Goal: Task Accomplishment & Management: Use online tool/utility

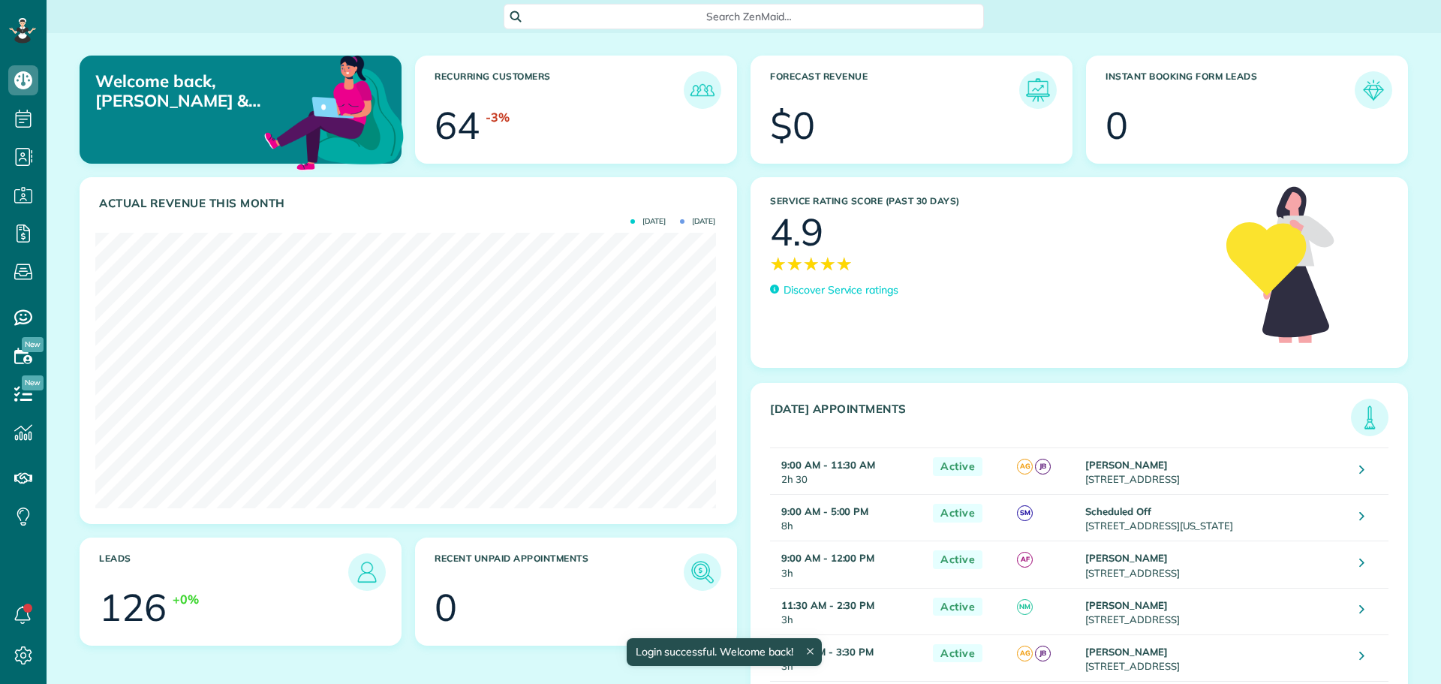
scroll to position [275, 620]
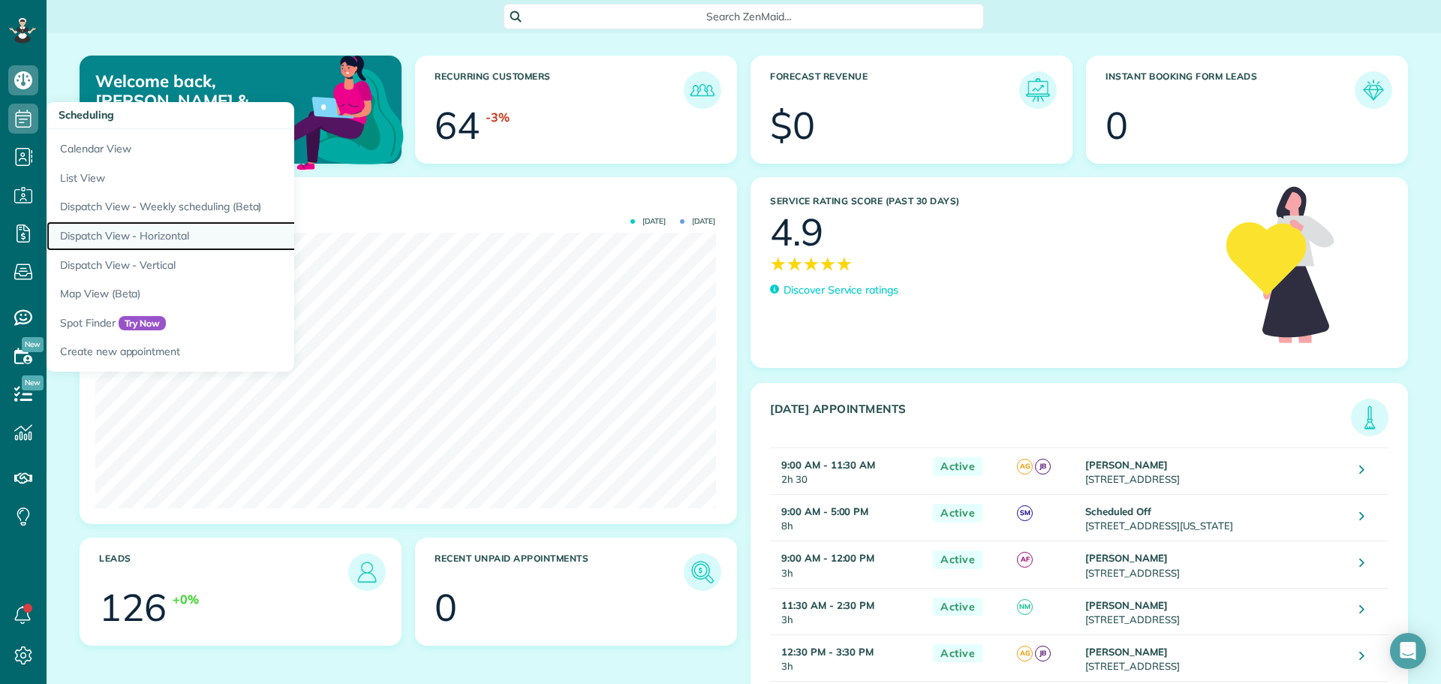
click at [125, 235] on link "Dispatch View - Horizontal" at bounding box center [234, 235] width 375 height 29
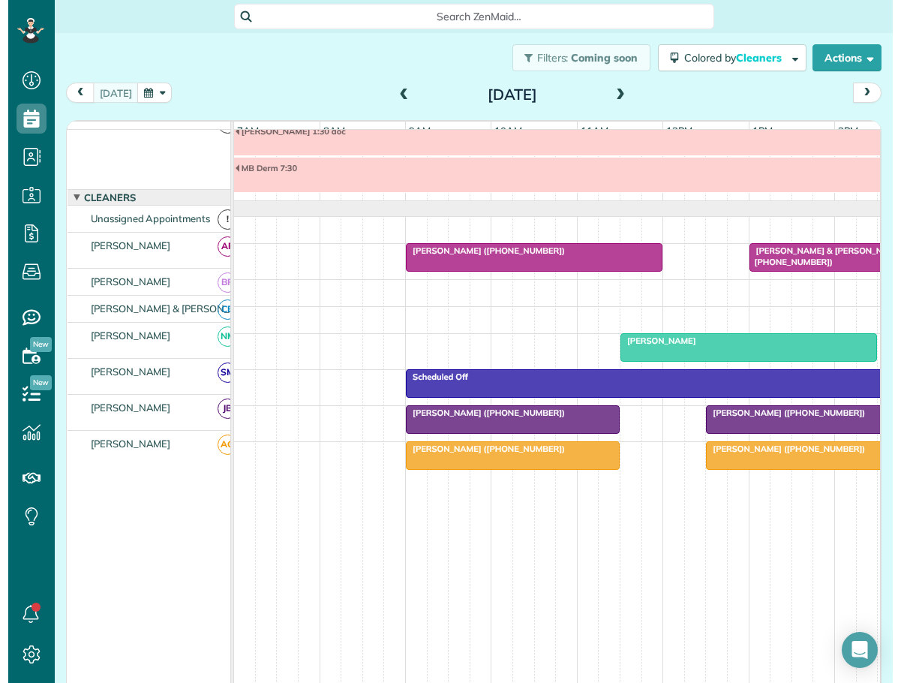
scroll to position [683, 47]
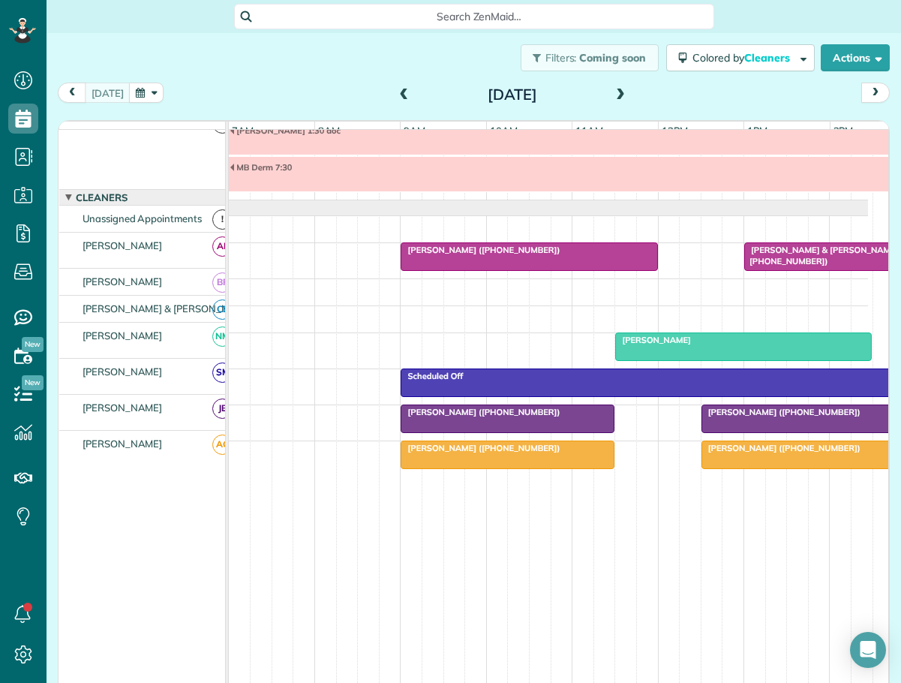
click at [155, 89] on button "button" at bounding box center [146, 93] width 35 height 20
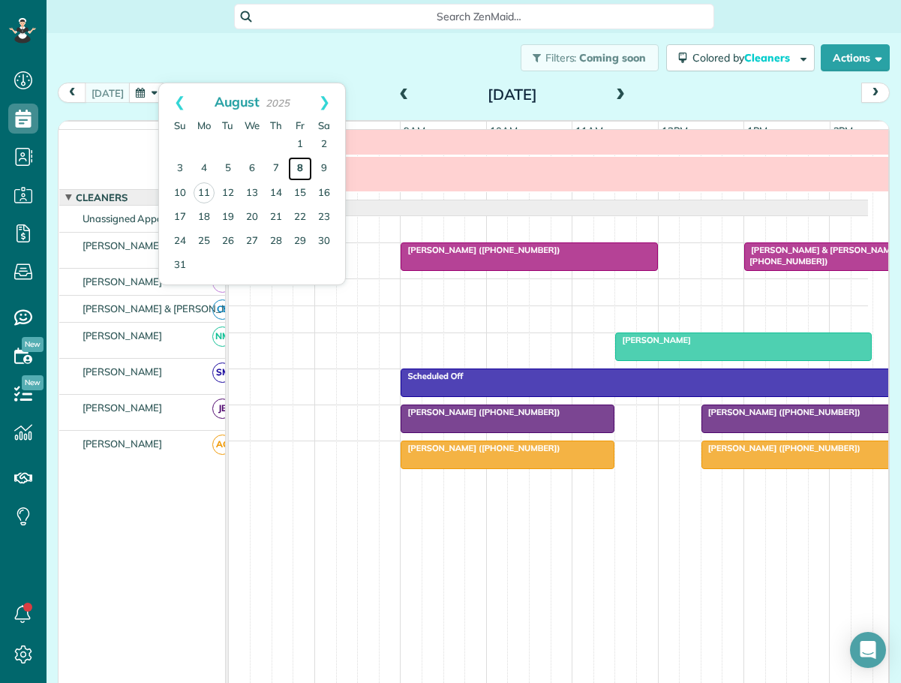
click at [300, 165] on link "8" at bounding box center [300, 169] width 24 height 24
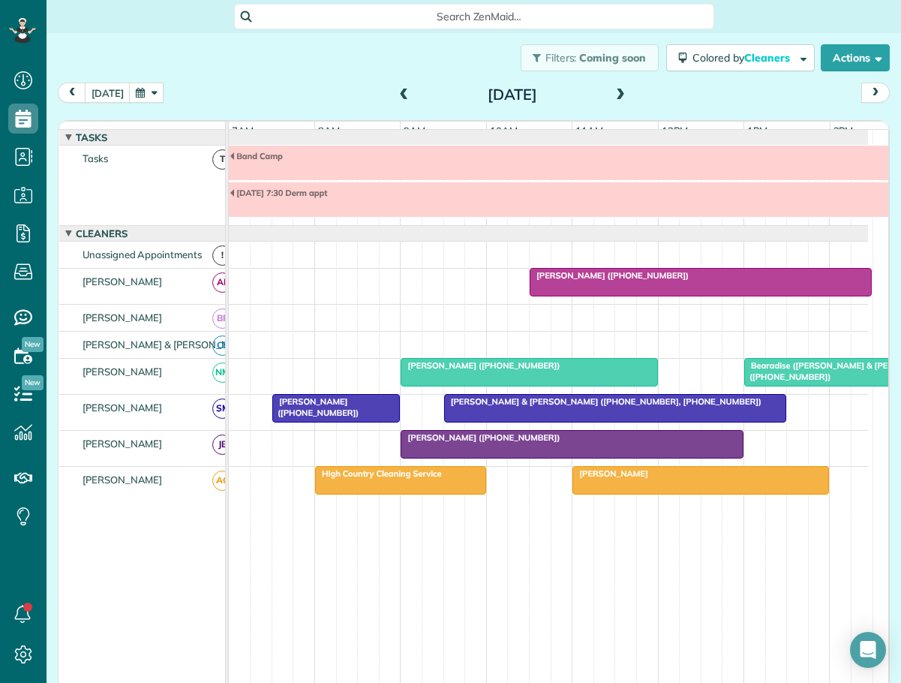
scroll to position [37, 0]
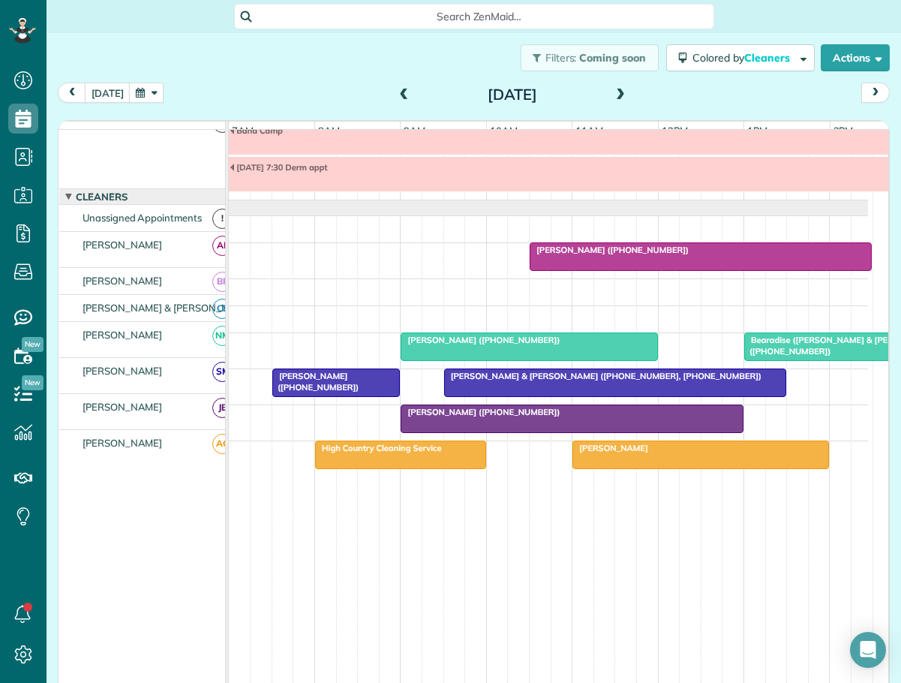
click at [541, 417] on div "[PERSON_NAME] ([PHONE_NUMBER])" at bounding box center [572, 412] width 334 height 11
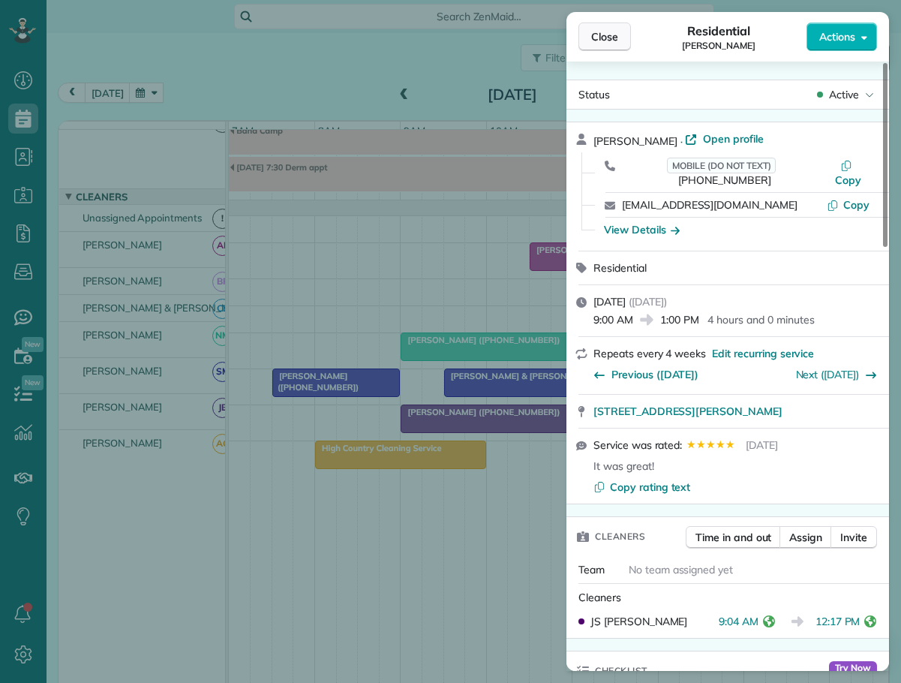
click at [606, 39] on span "Close" at bounding box center [604, 36] width 27 height 15
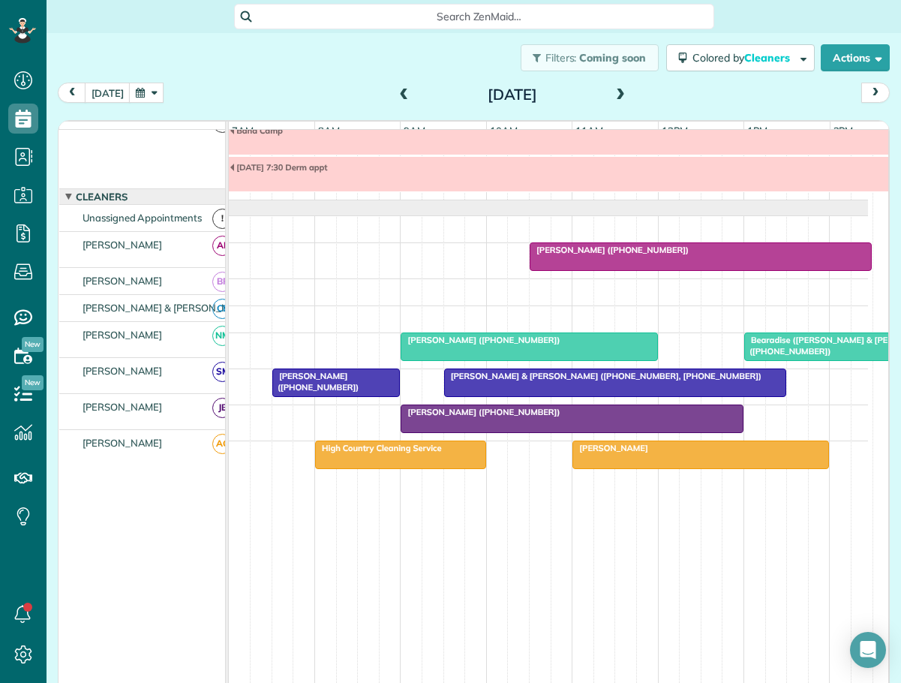
click at [630, 451] on div "[PERSON_NAME]" at bounding box center [701, 448] width 248 height 11
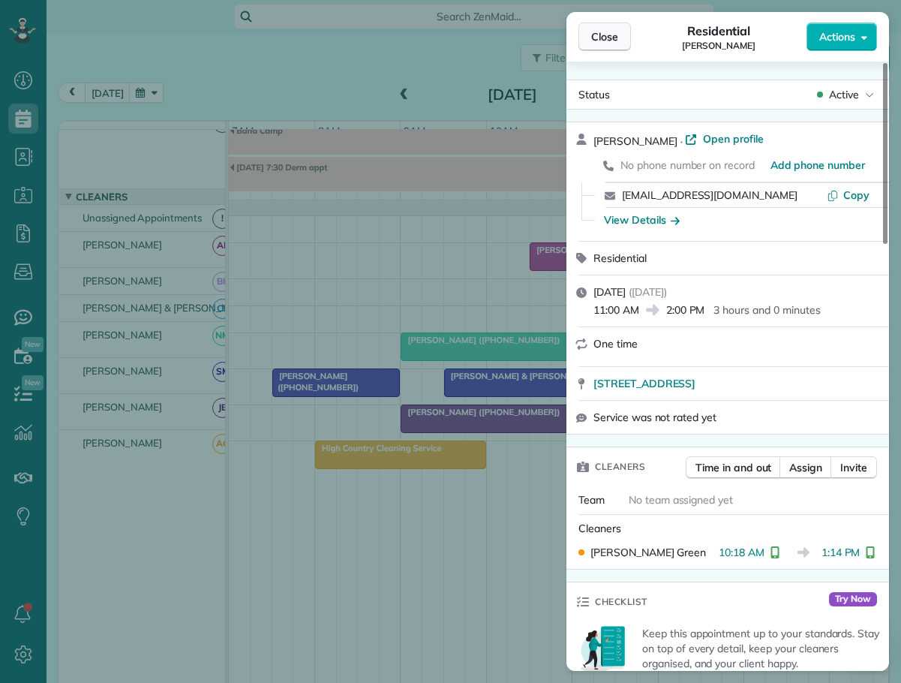
click at [609, 31] on span "Close" at bounding box center [604, 36] width 27 height 15
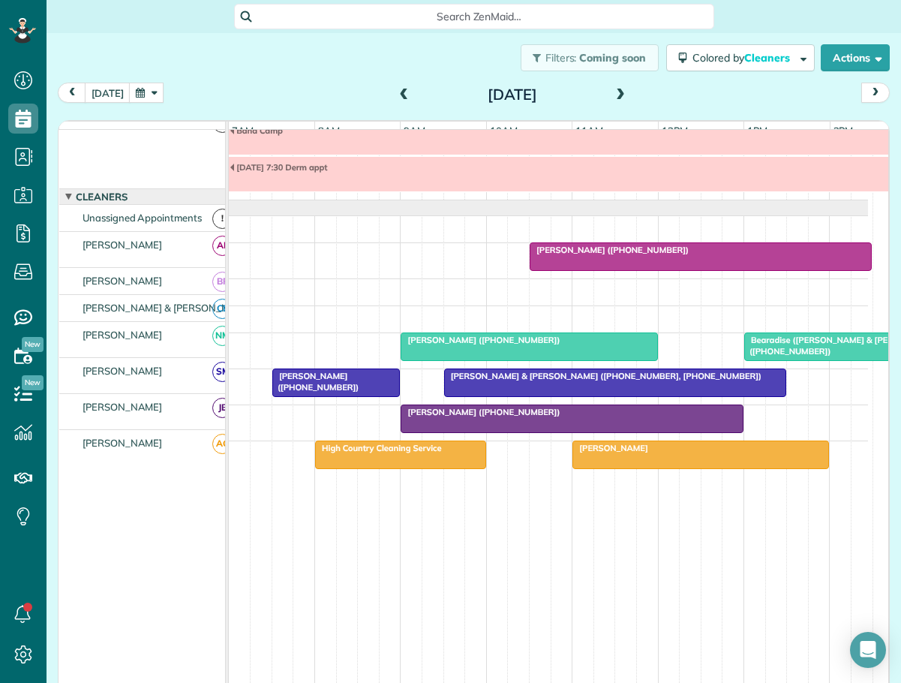
click at [549, 377] on span "Jason & Tiffany Hoke (+19197495360, +19196566868)" at bounding box center [603, 376] width 319 height 11
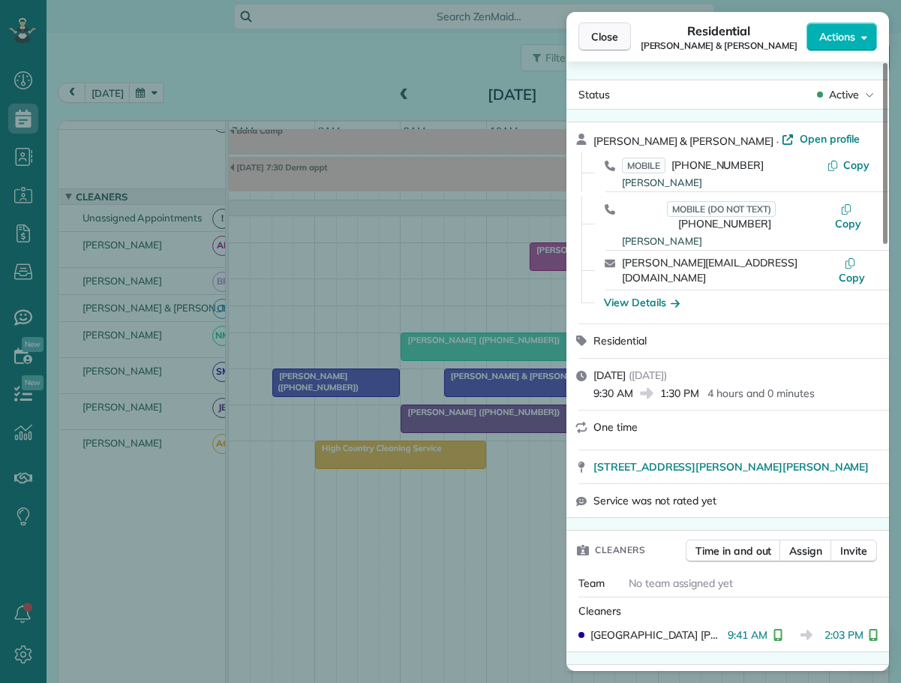
click at [609, 37] on span "Close" at bounding box center [604, 36] width 27 height 15
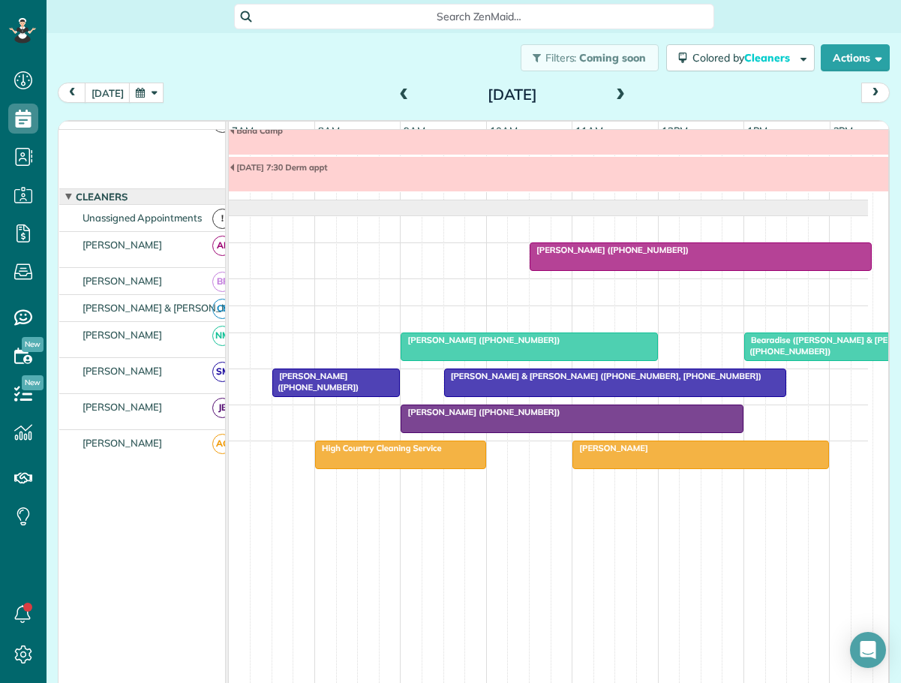
click at [321, 376] on span "Alison Neely (+19196070563)" at bounding box center [316, 381] width 88 height 21
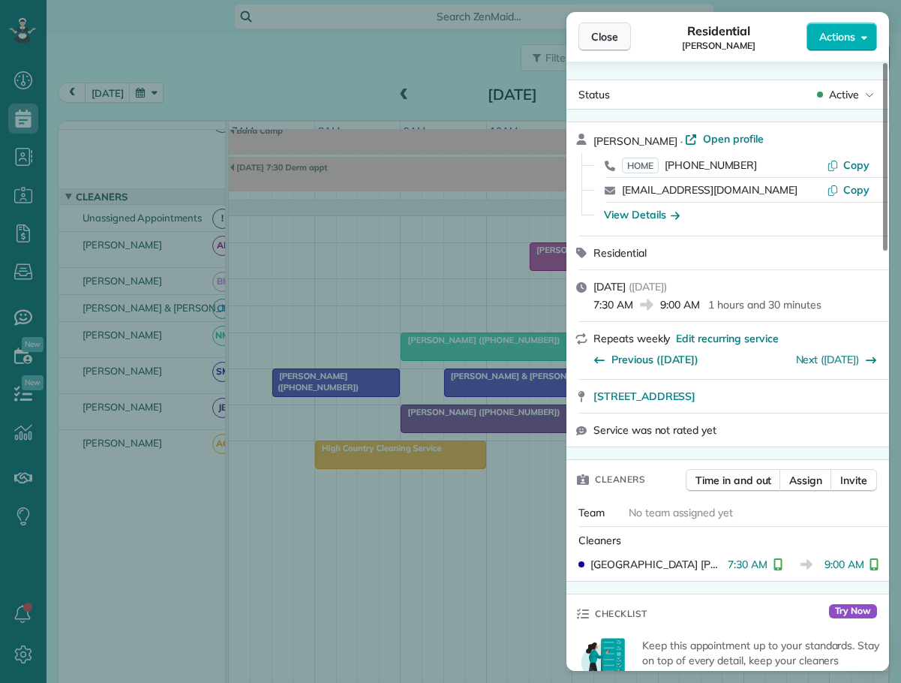
click at [609, 39] on span "Close" at bounding box center [604, 36] width 27 height 15
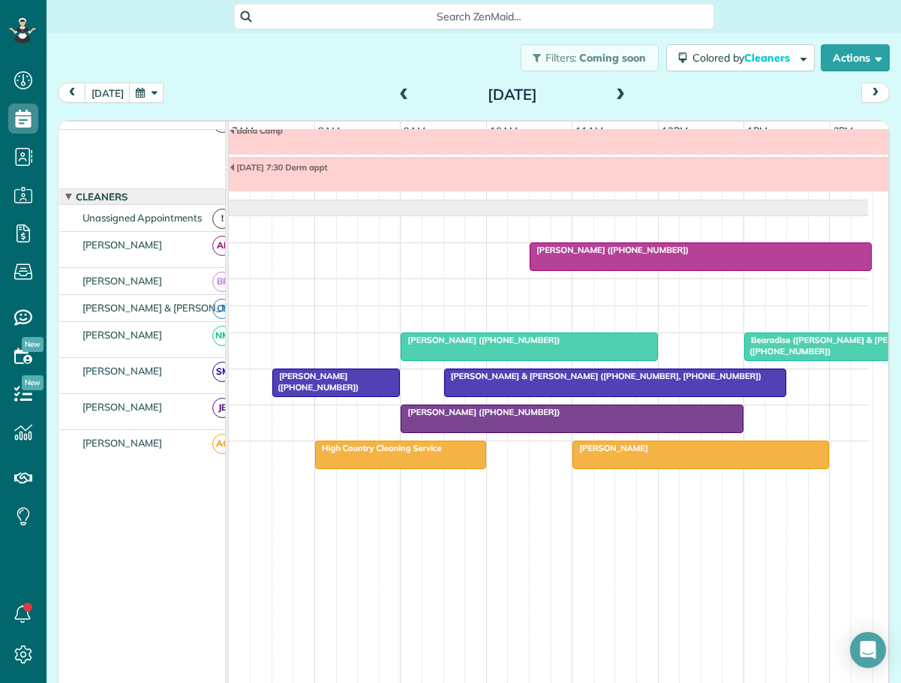
click at [615, 93] on span at bounding box center [620, 96] width 17 height 14
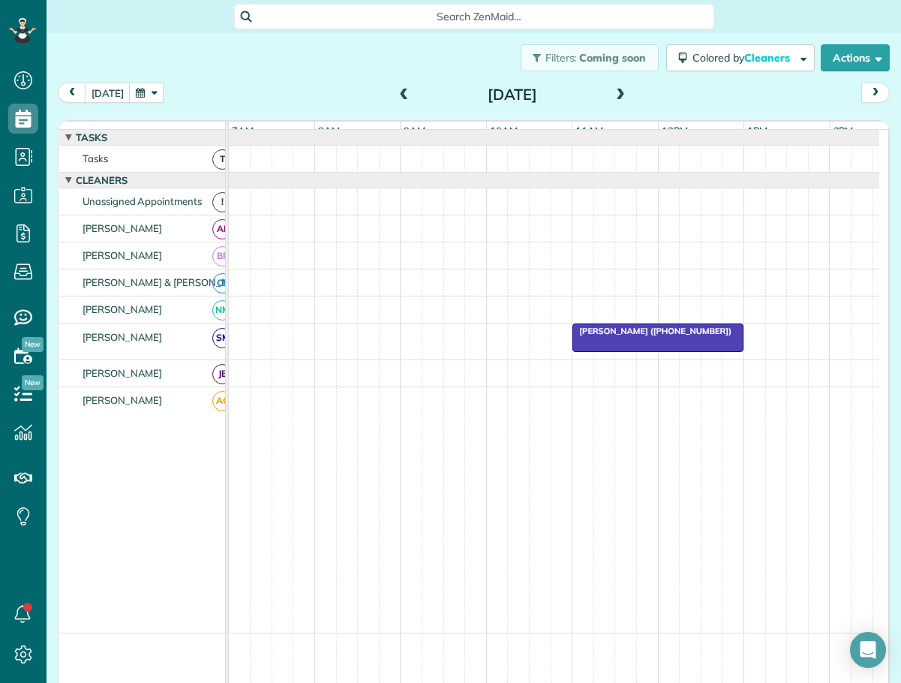
click at [610, 336] on span "Martin Conlin (+13212054524)" at bounding box center [652, 331] width 161 height 11
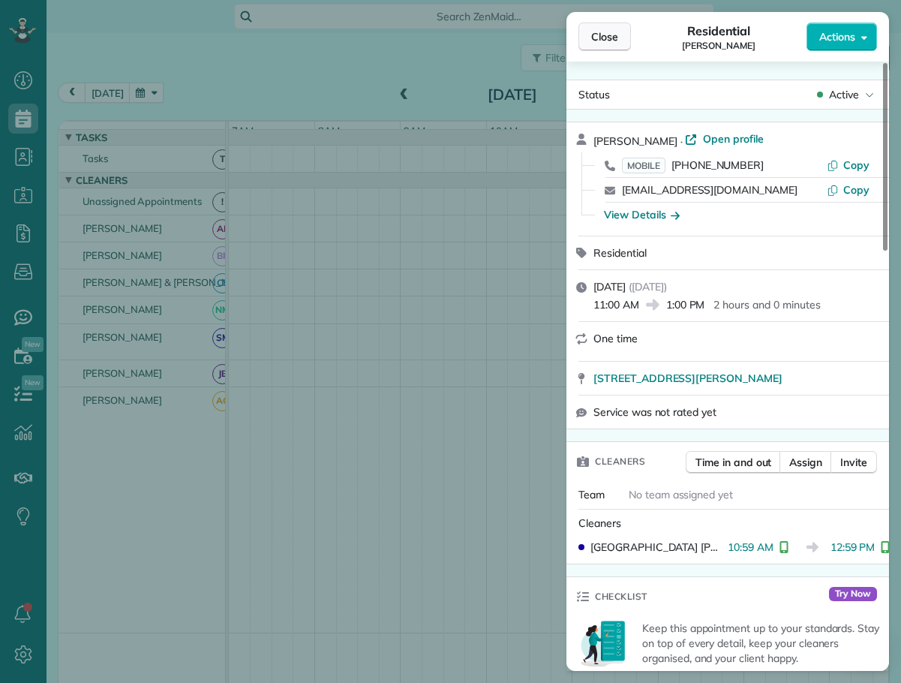
click at [603, 41] on span "Close" at bounding box center [604, 36] width 27 height 15
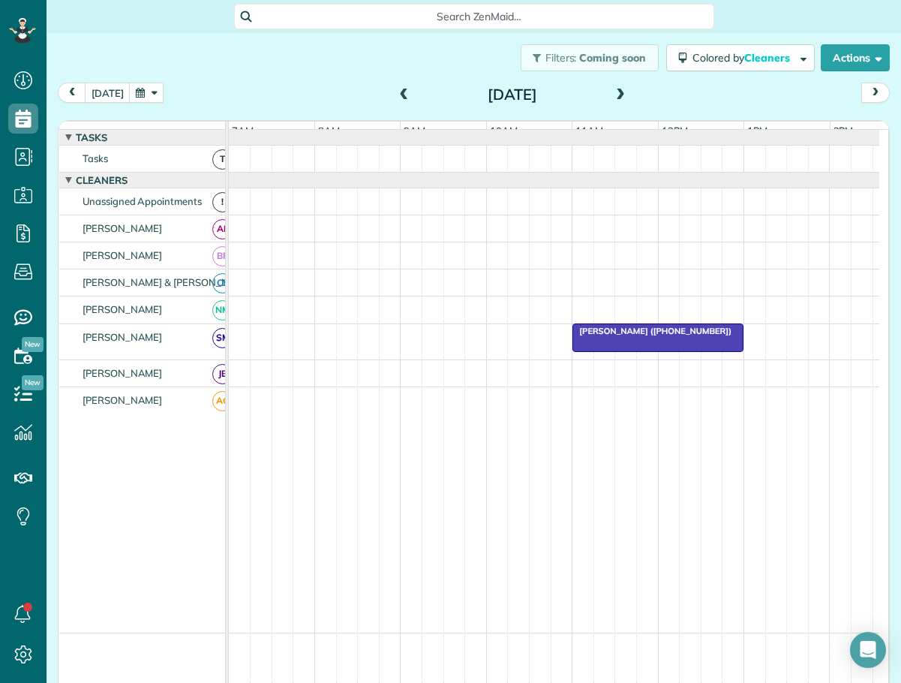
click at [397, 92] on span at bounding box center [404, 96] width 17 height 14
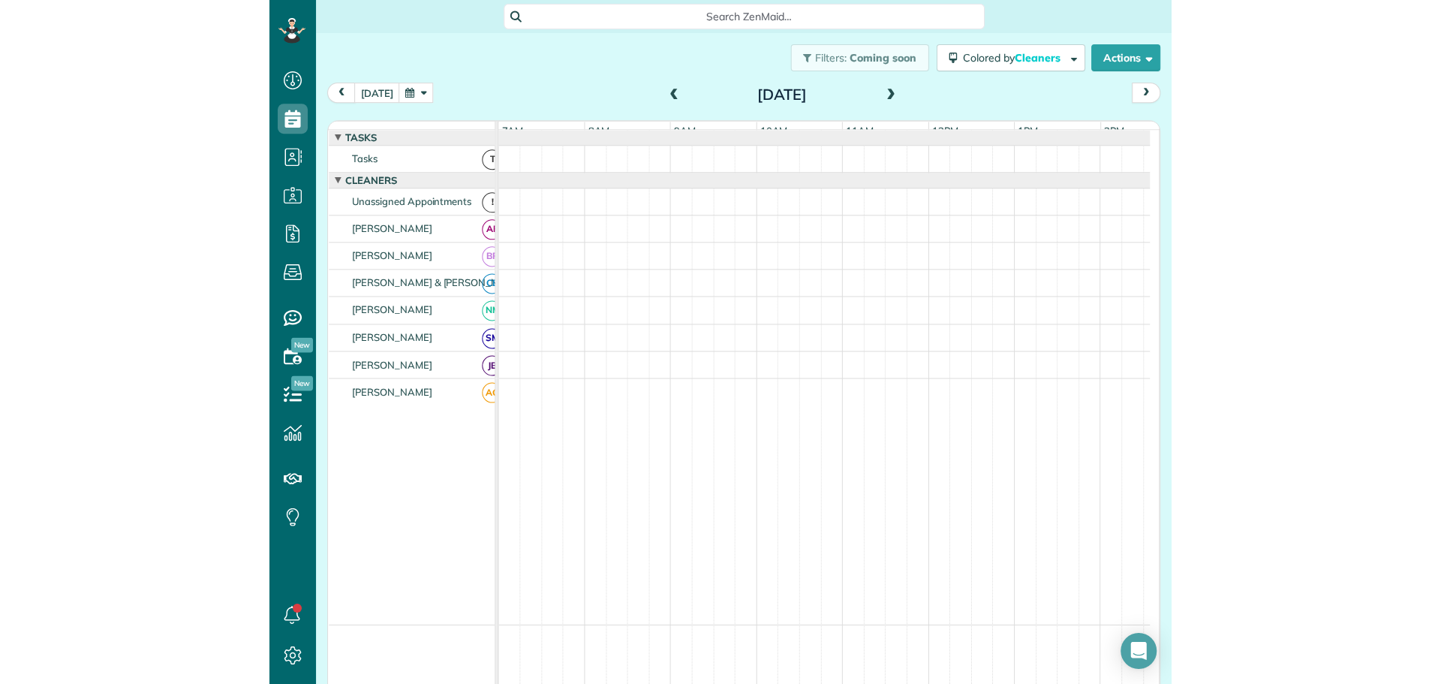
scroll to position [37, 0]
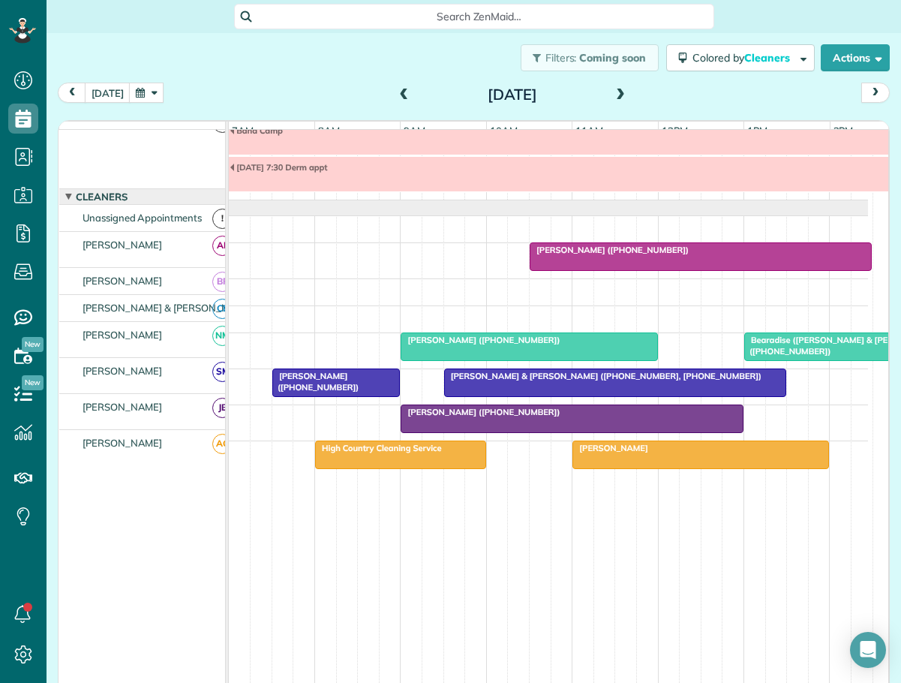
click at [830, 344] on span "Bearadise (Jason Mccraw & Zuni Johnson) (+17045740813)" at bounding box center [845, 345] width 203 height 21
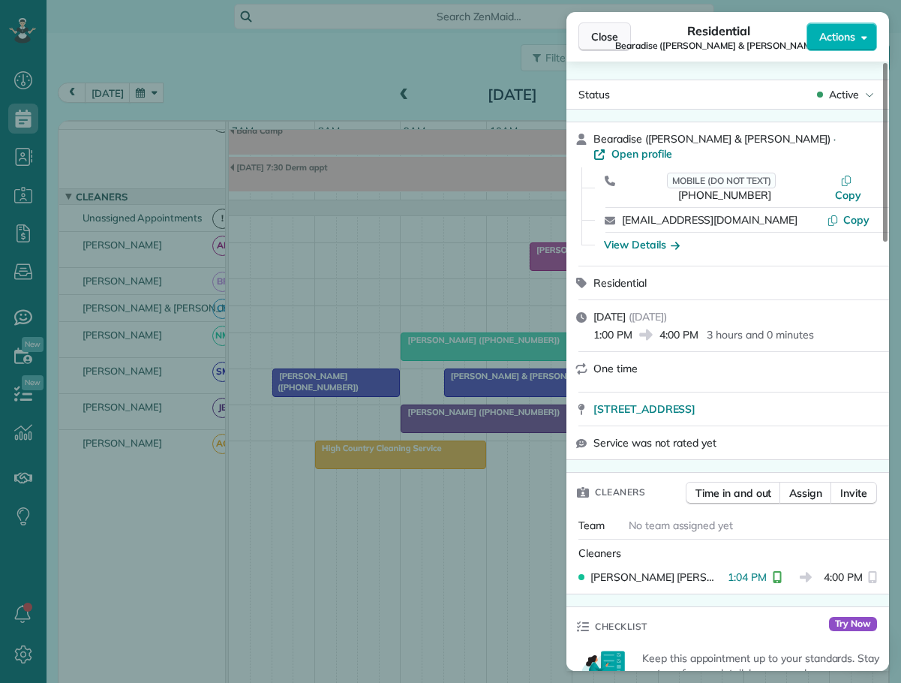
click at [611, 32] on span "Close" at bounding box center [604, 36] width 27 height 15
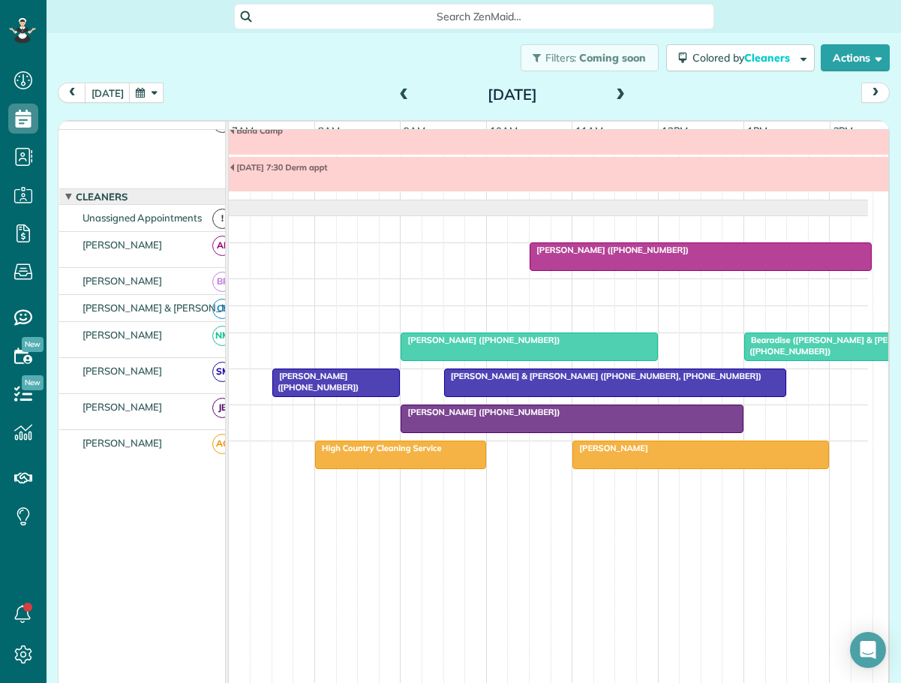
click at [658, 251] on span "Lauren Litaker (+19195947919)" at bounding box center [609, 250] width 161 height 11
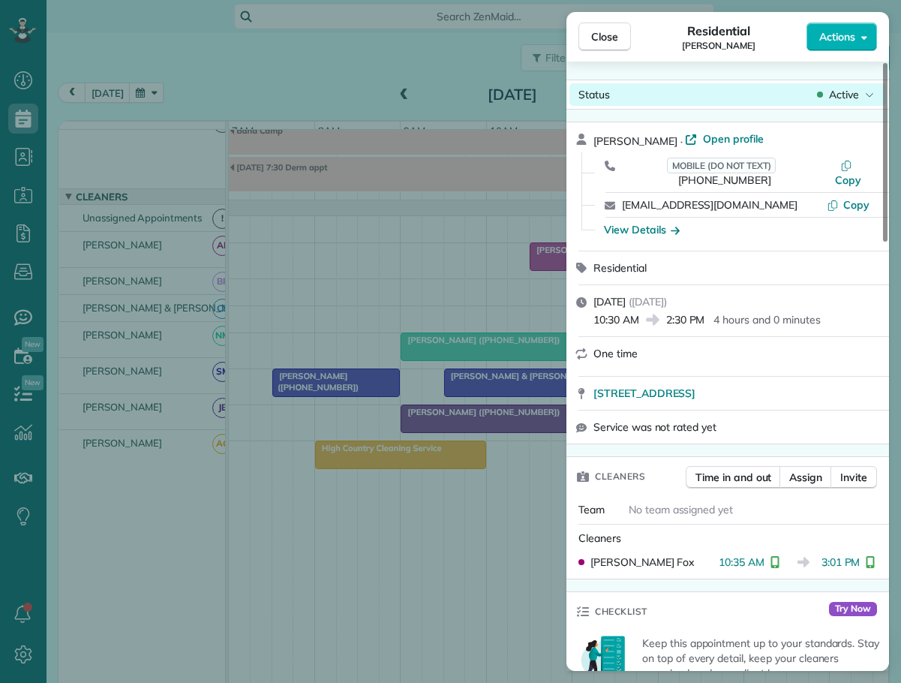
drag, startPoint x: 599, startPoint y: 35, endPoint x: 763, endPoint y: 94, distance: 174.5
click at [599, 36] on span "Close" at bounding box center [604, 36] width 27 height 15
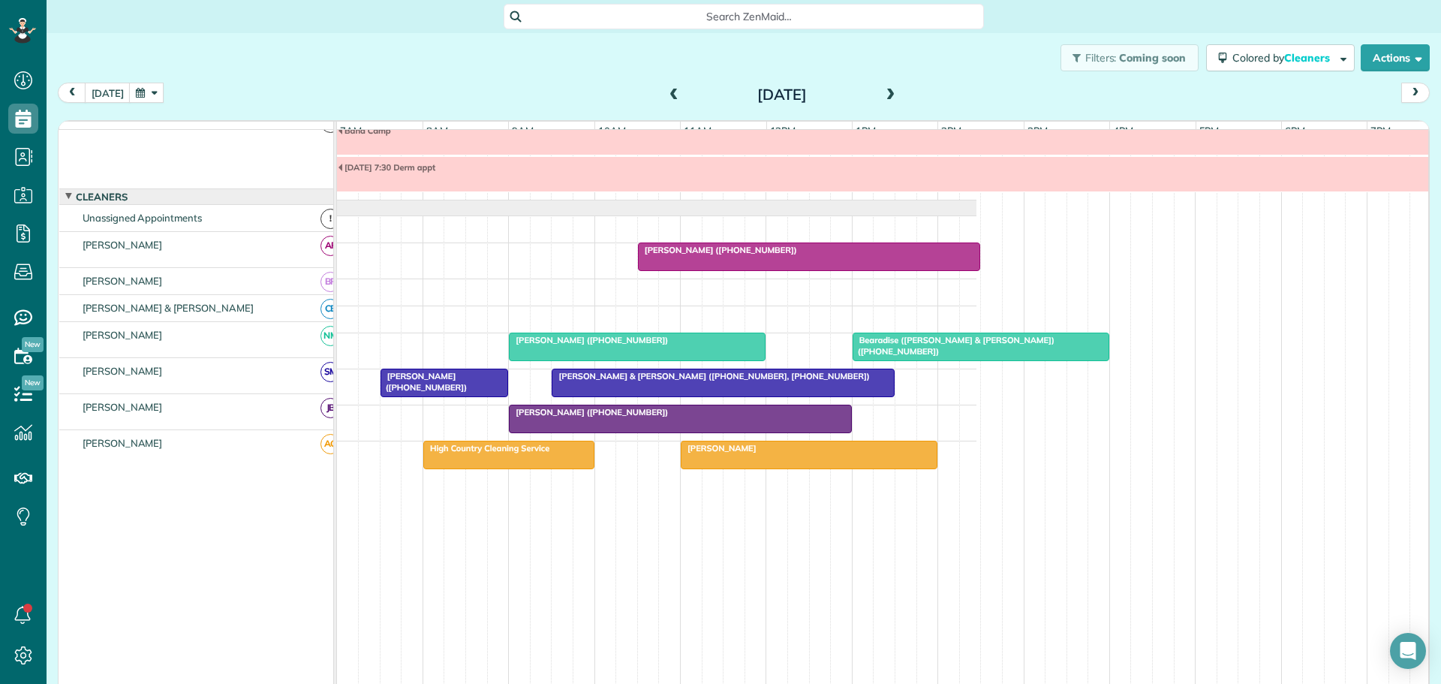
scroll to position [36, 0]
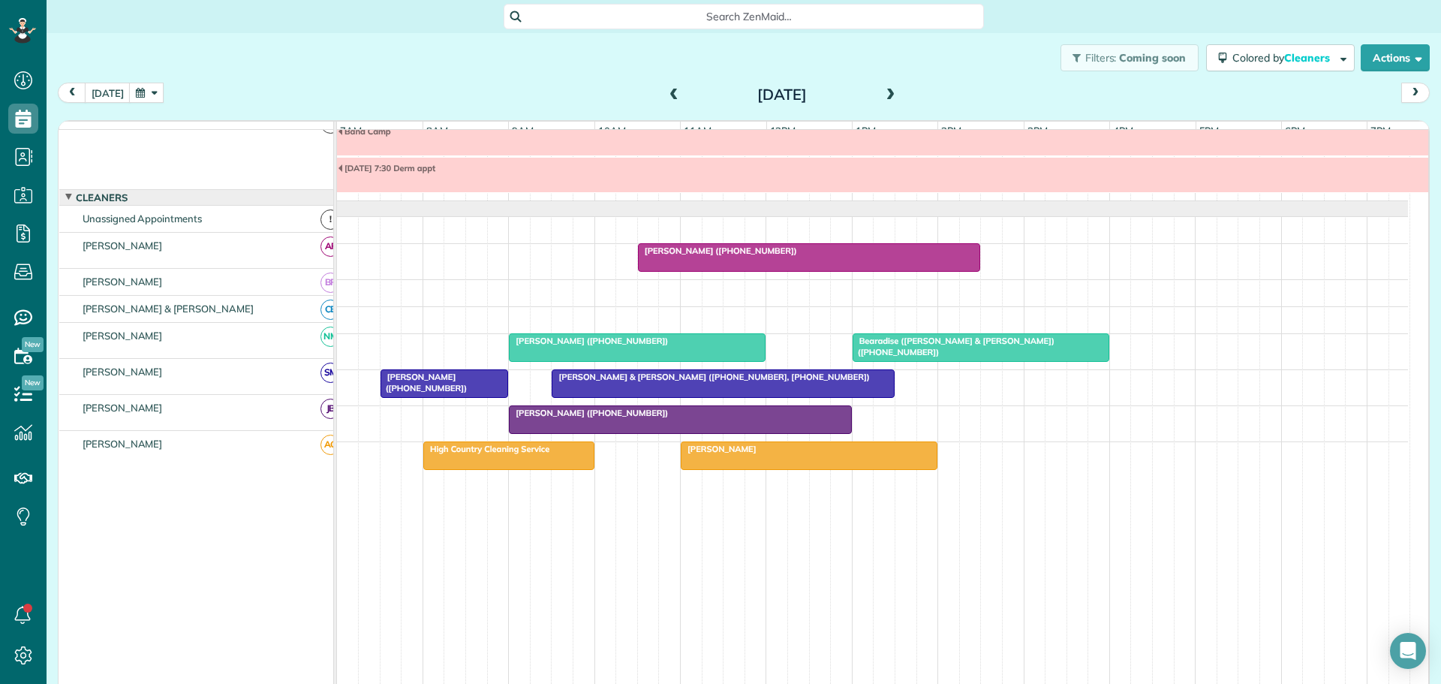
click at [145, 86] on button "button" at bounding box center [146, 93] width 35 height 20
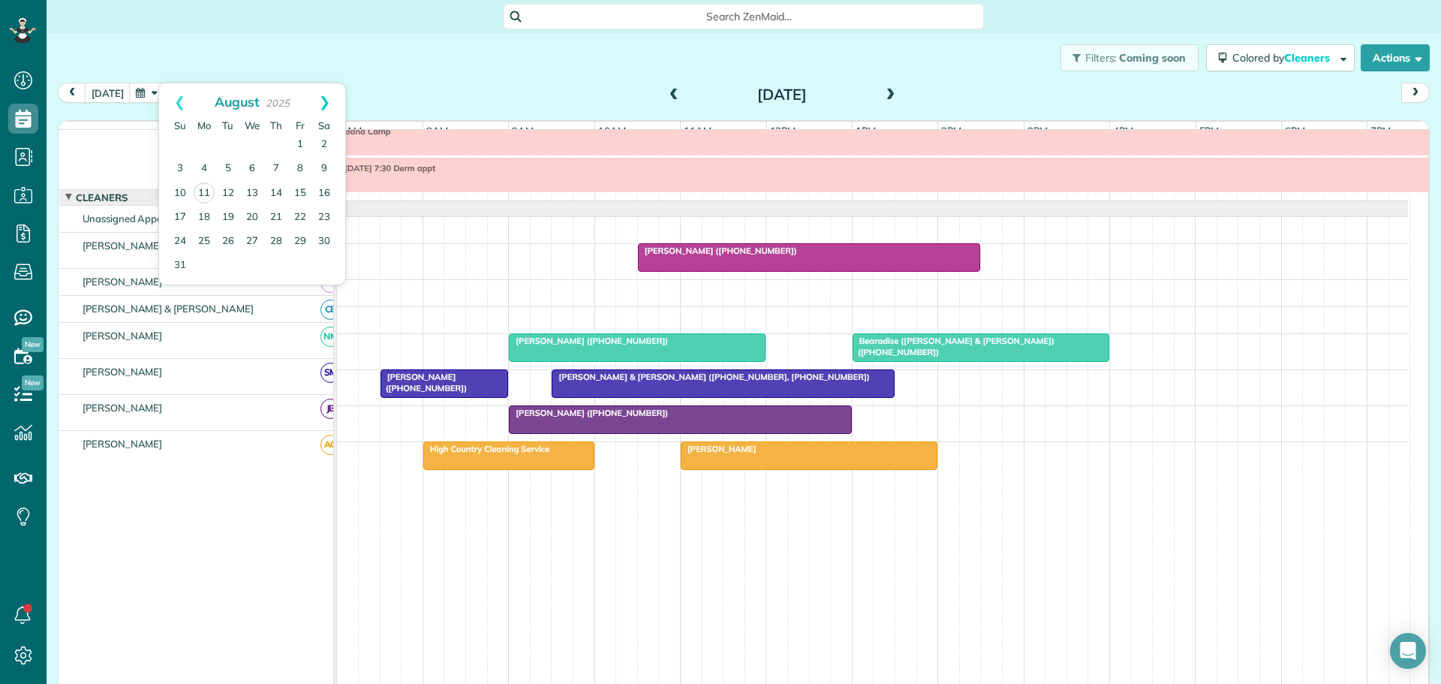
click at [323, 95] on link "Next" at bounding box center [324, 102] width 41 height 38
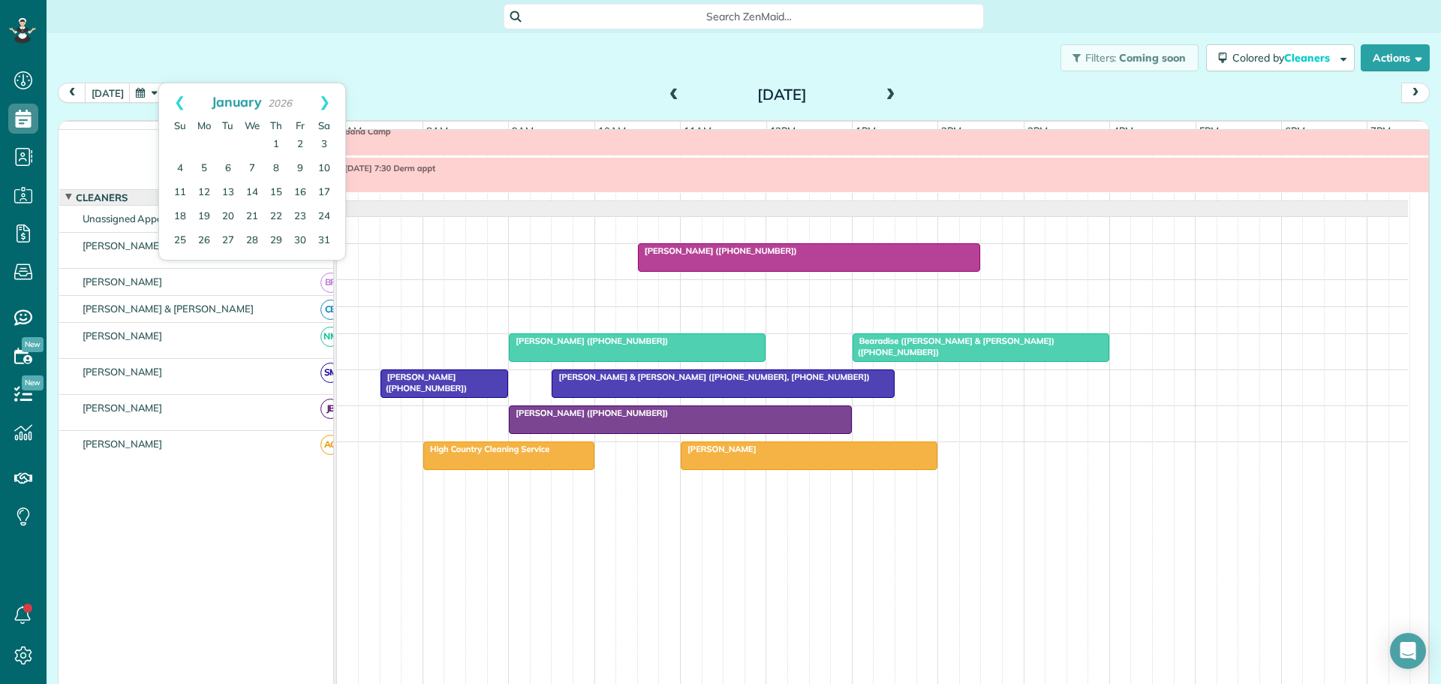
click at [323, 95] on link "Next" at bounding box center [324, 102] width 41 height 38
click at [230, 165] on link "10" at bounding box center [228, 169] width 24 height 24
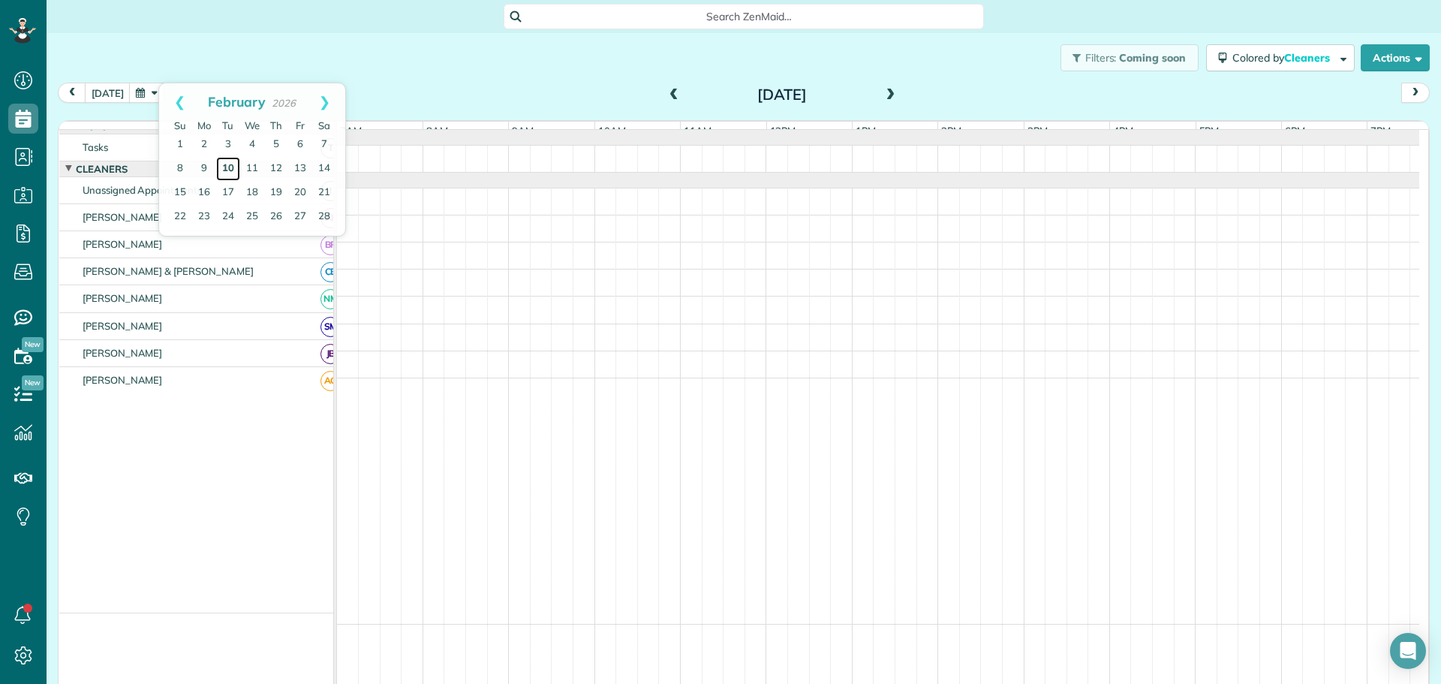
scroll to position [0, 0]
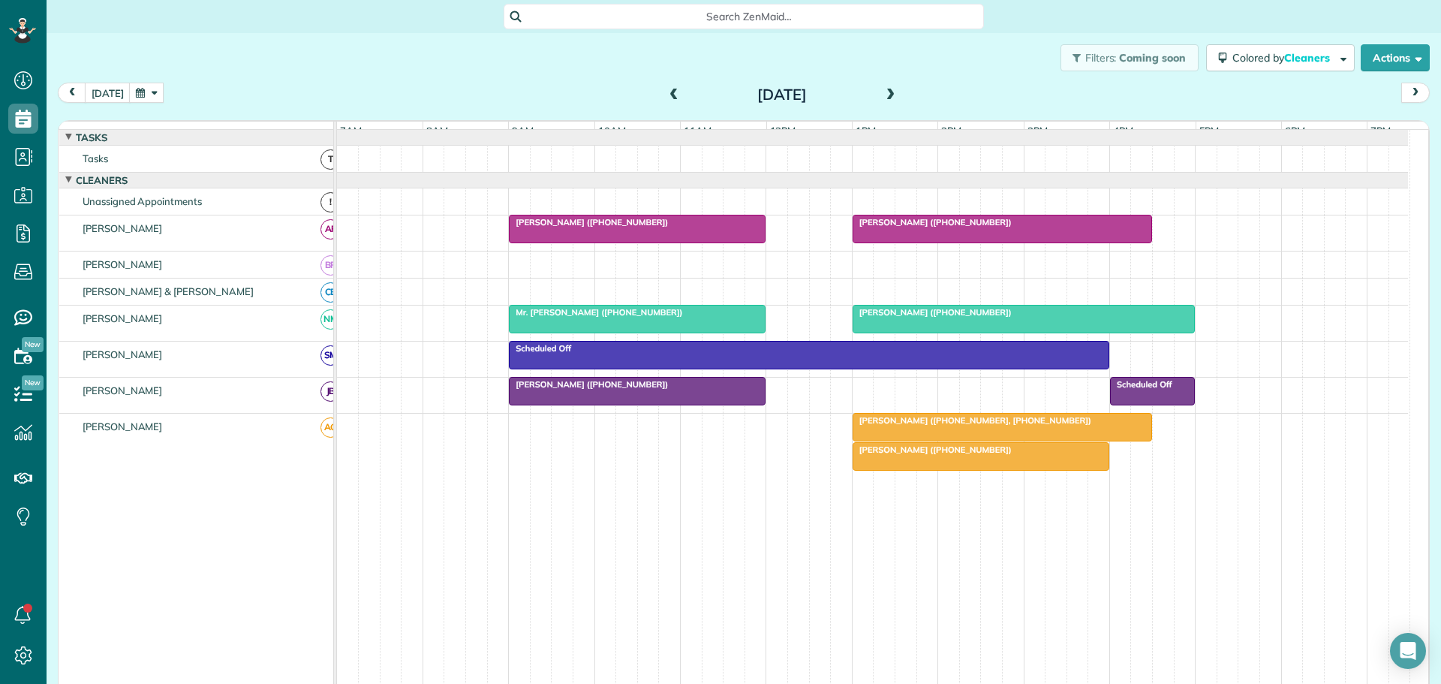
click at [450, 172] on div at bounding box center [872, 159] width 1071 height 26
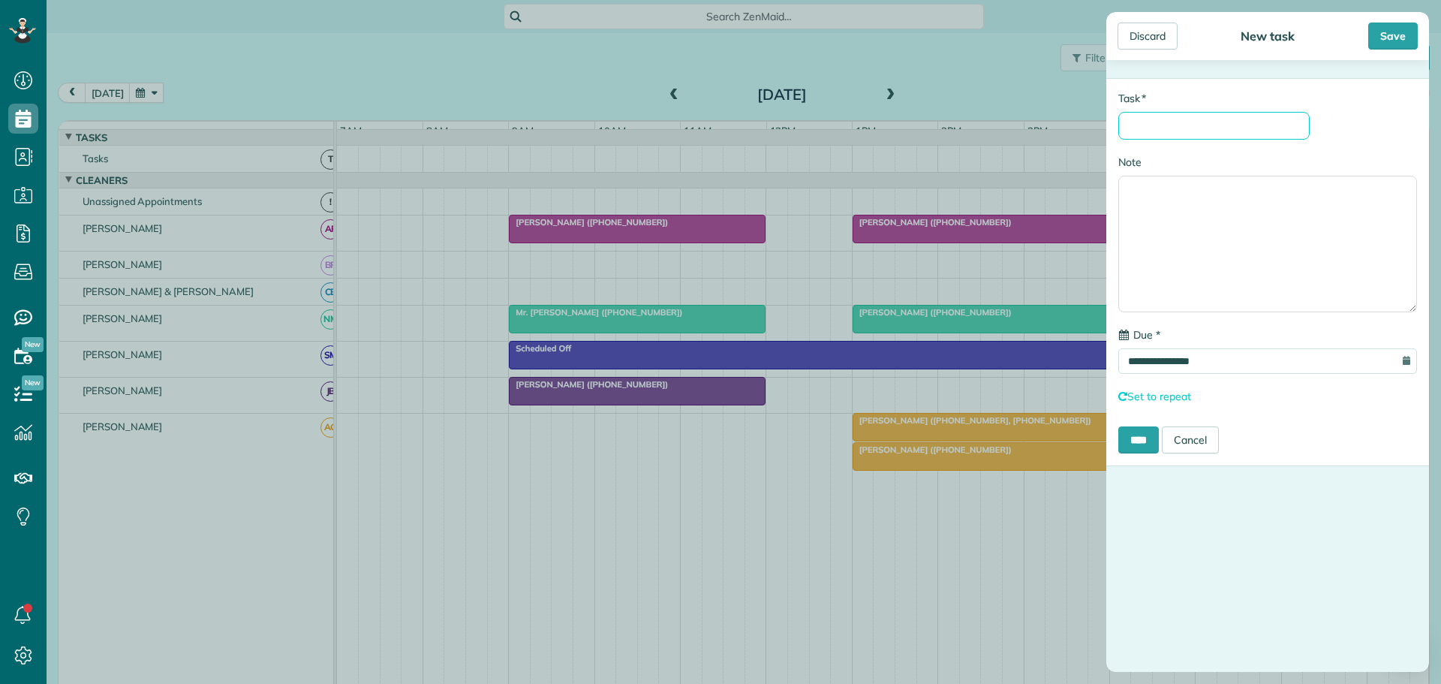
click at [1191, 127] on input "* Task" at bounding box center [1213, 126] width 191 height 28
type input "**********"
click at [1146, 435] on input "****" at bounding box center [1138, 439] width 41 height 27
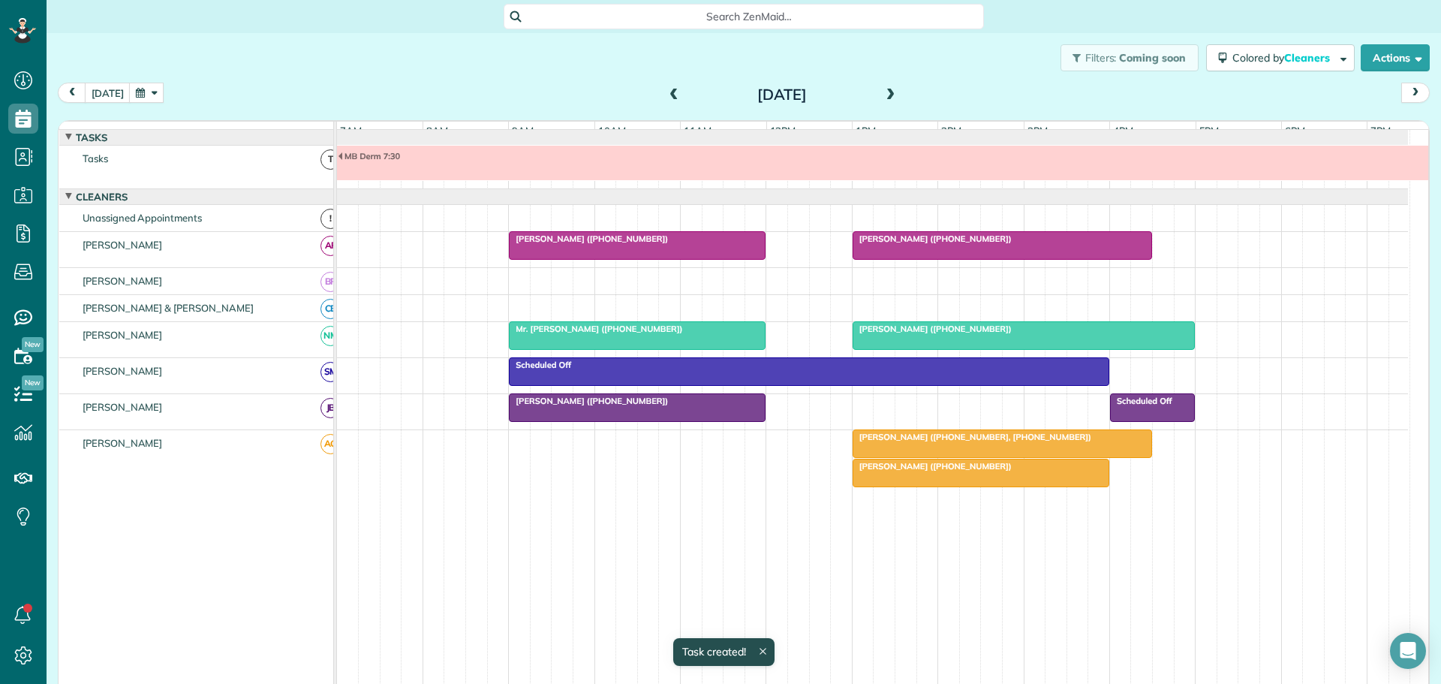
scroll to position [17, 0]
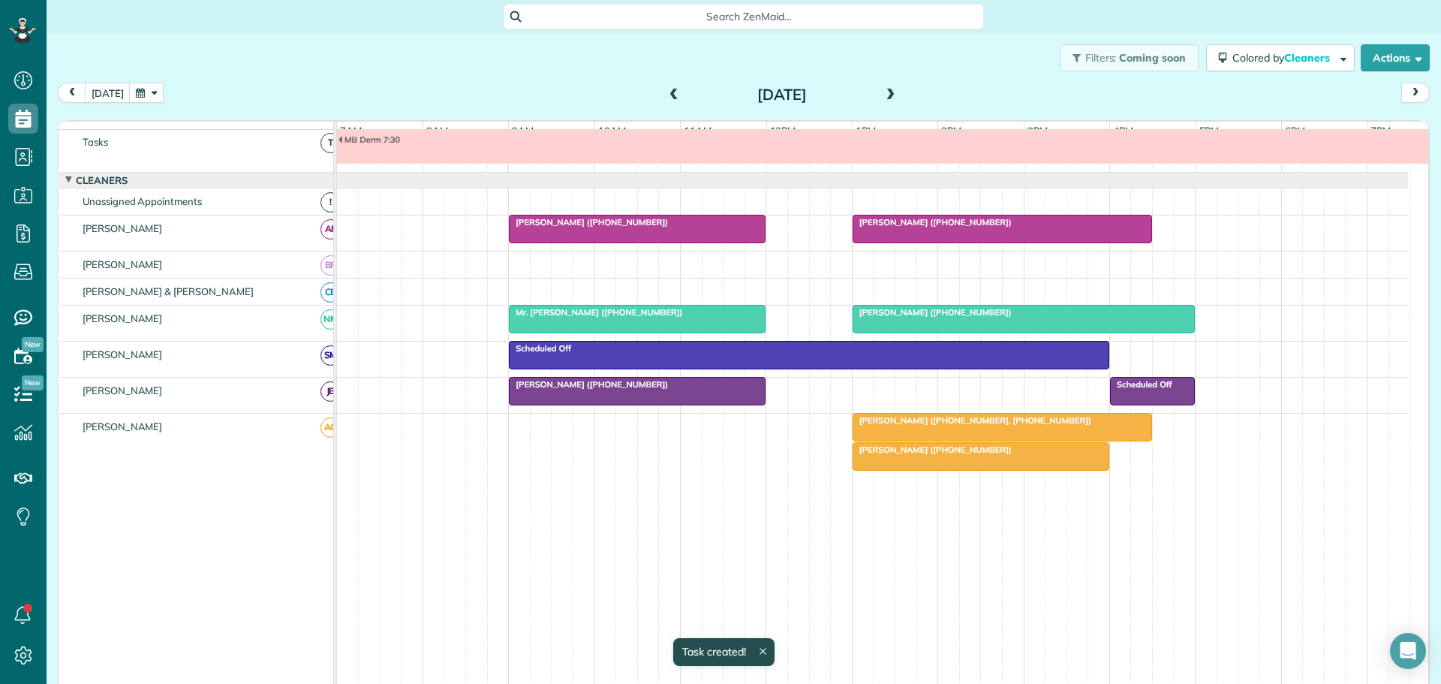
click at [667, 94] on span at bounding box center [674, 96] width 17 height 14
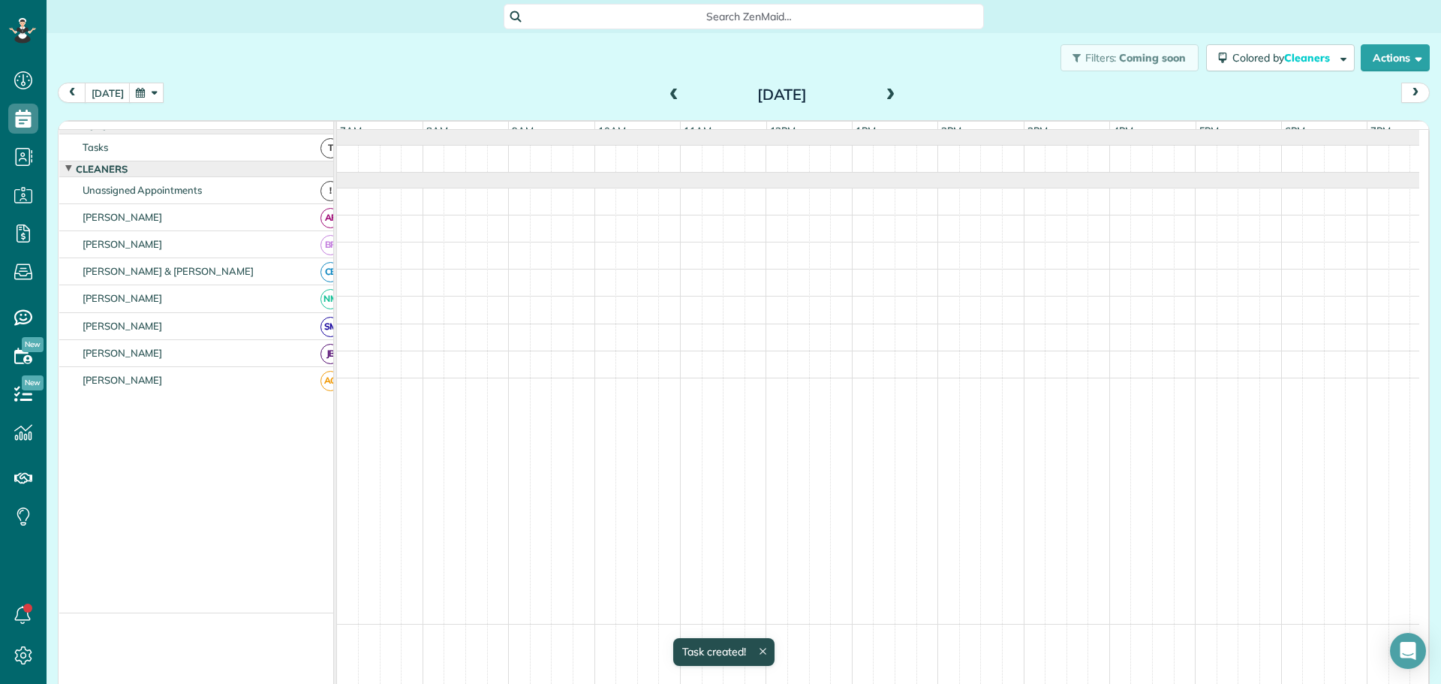
scroll to position [0, 0]
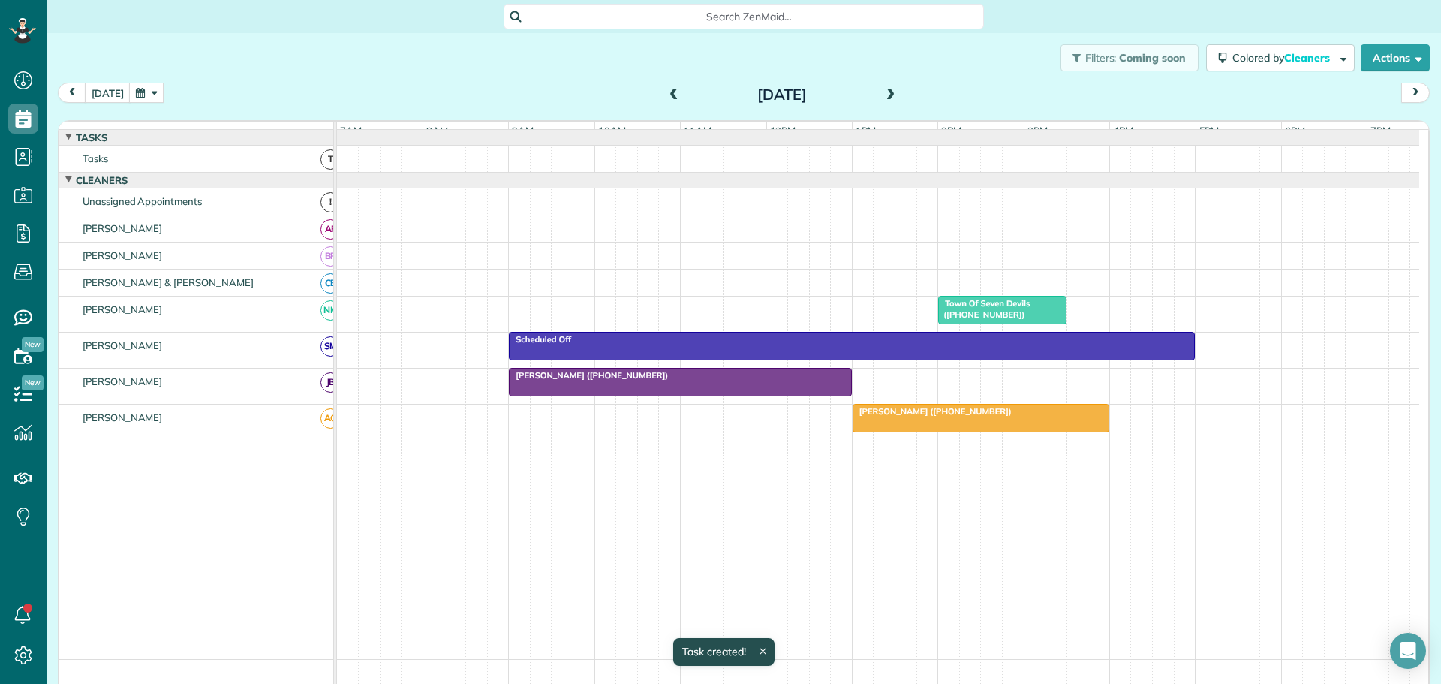
click at [535, 172] on div at bounding box center [878, 159] width 1082 height 26
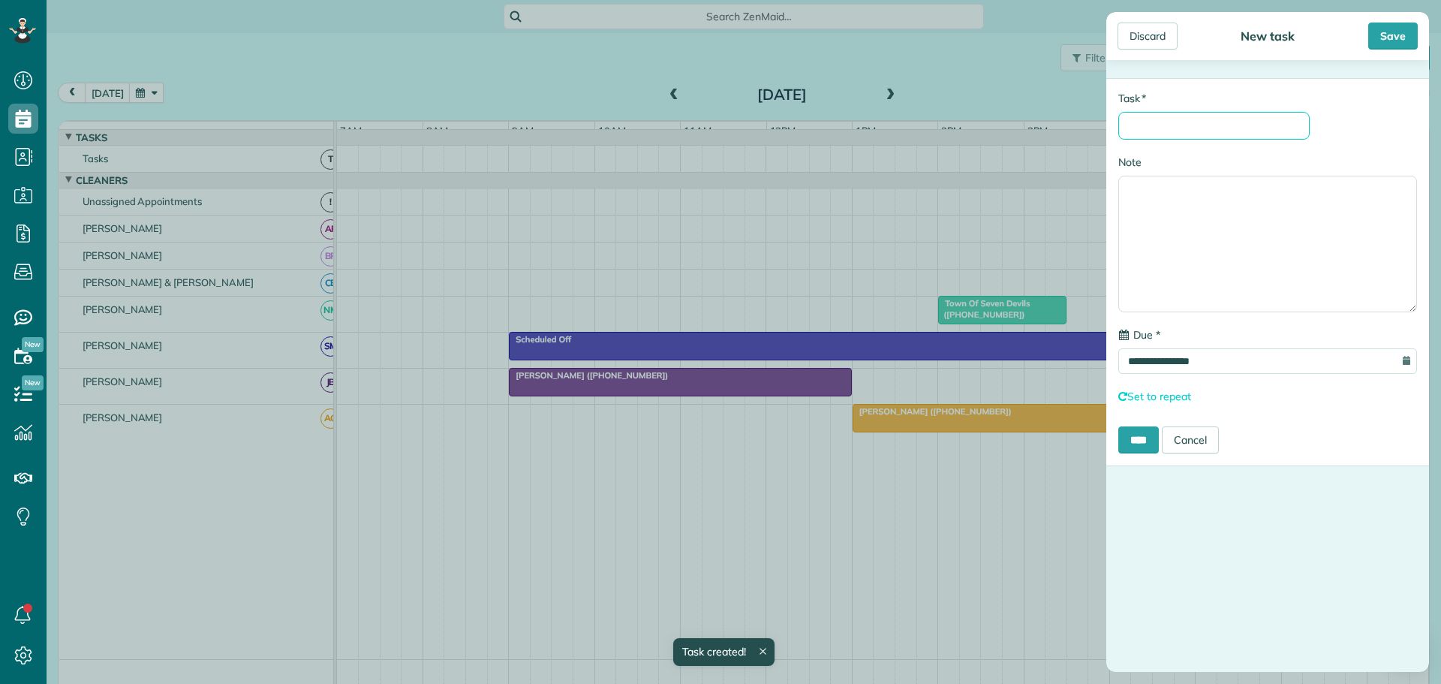
click at [1168, 122] on input "* Task" at bounding box center [1213, 126] width 191 height 28
type input "**********"
click at [1141, 437] on input "****" at bounding box center [1138, 439] width 41 height 27
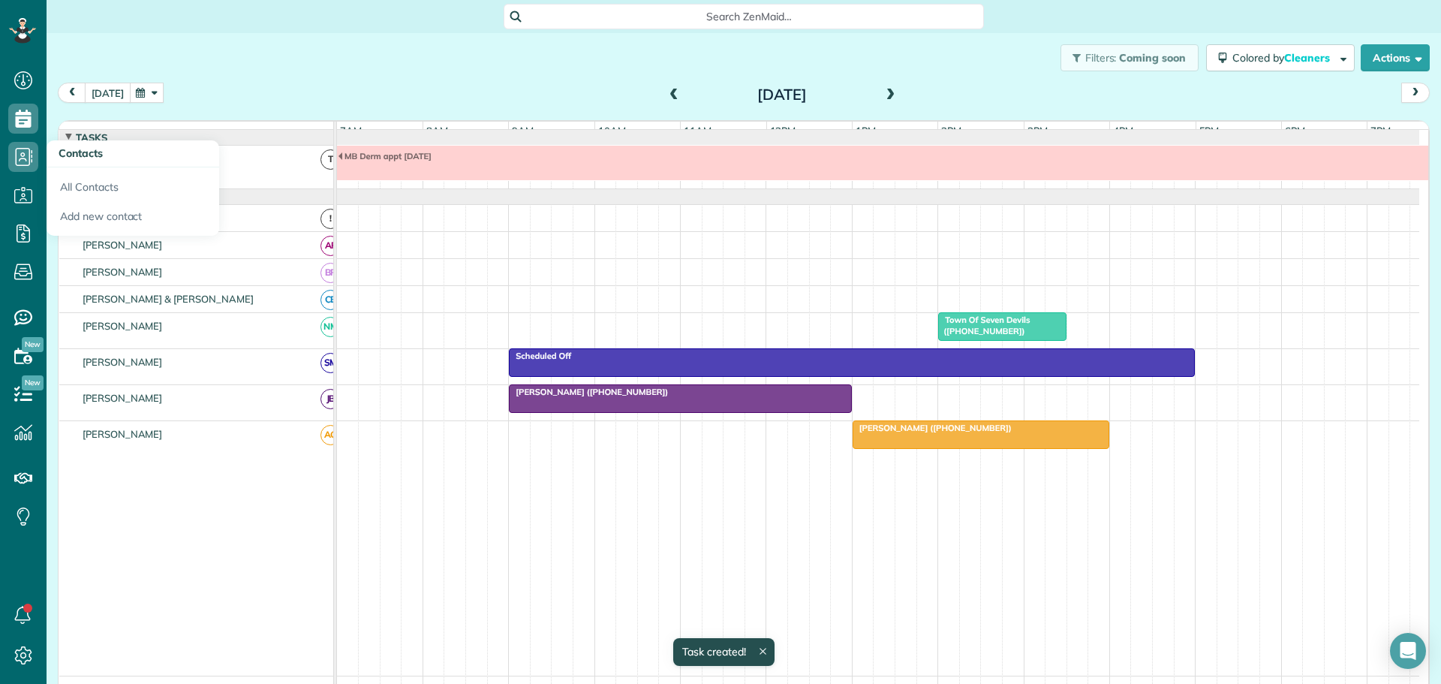
scroll to position [11, 0]
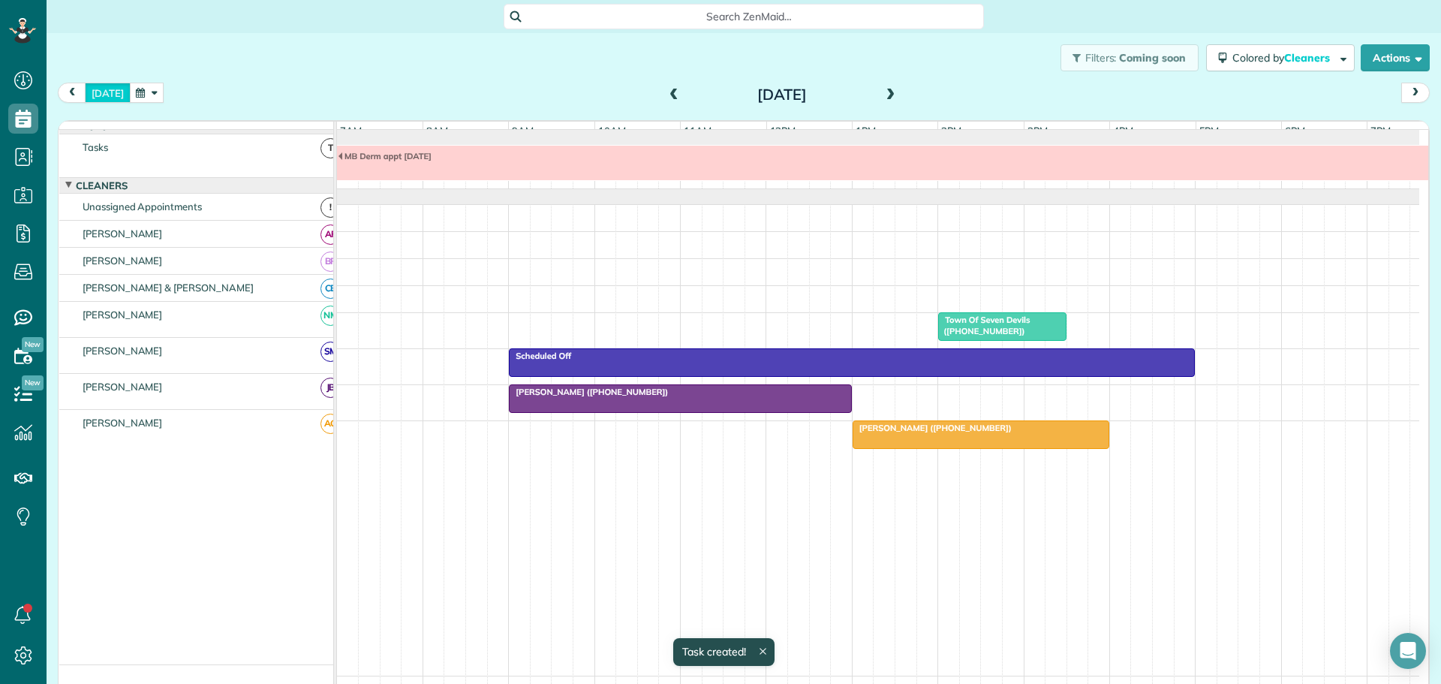
click at [104, 90] on button "today" at bounding box center [108, 93] width 46 height 20
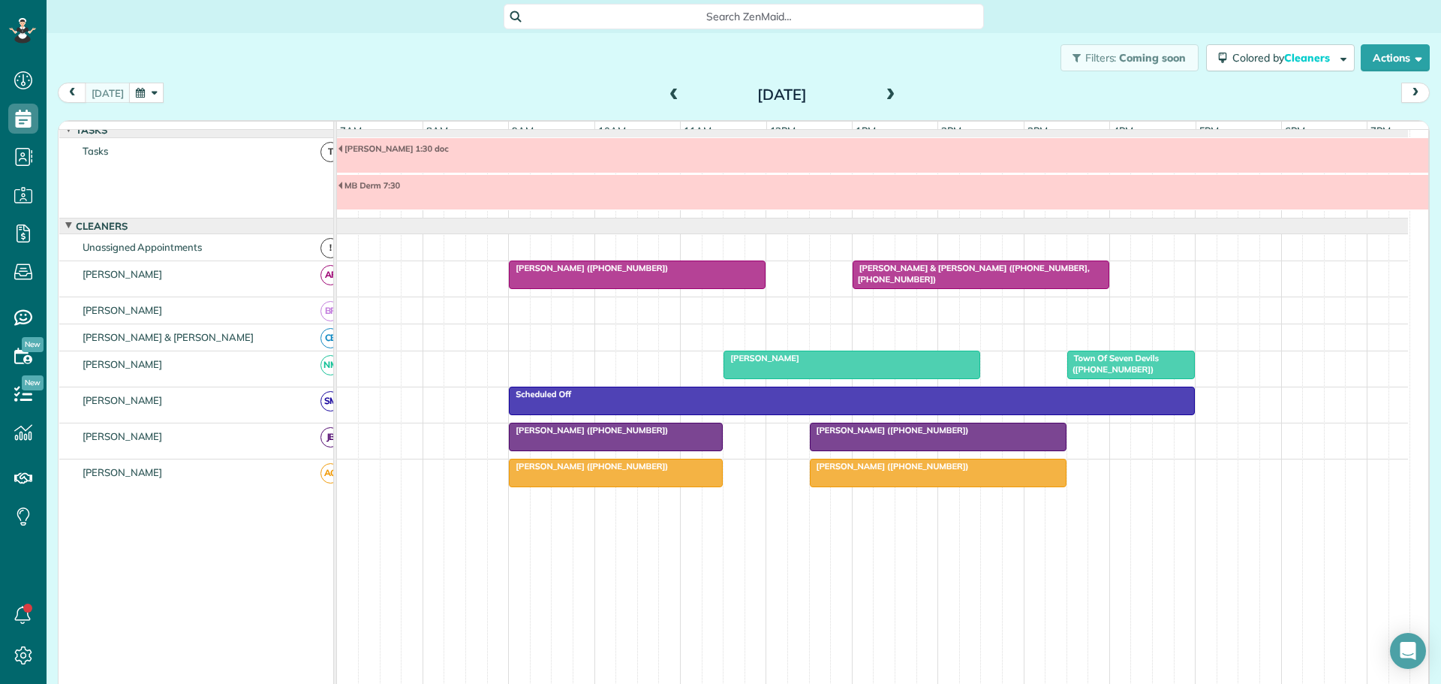
scroll to position [0, 0]
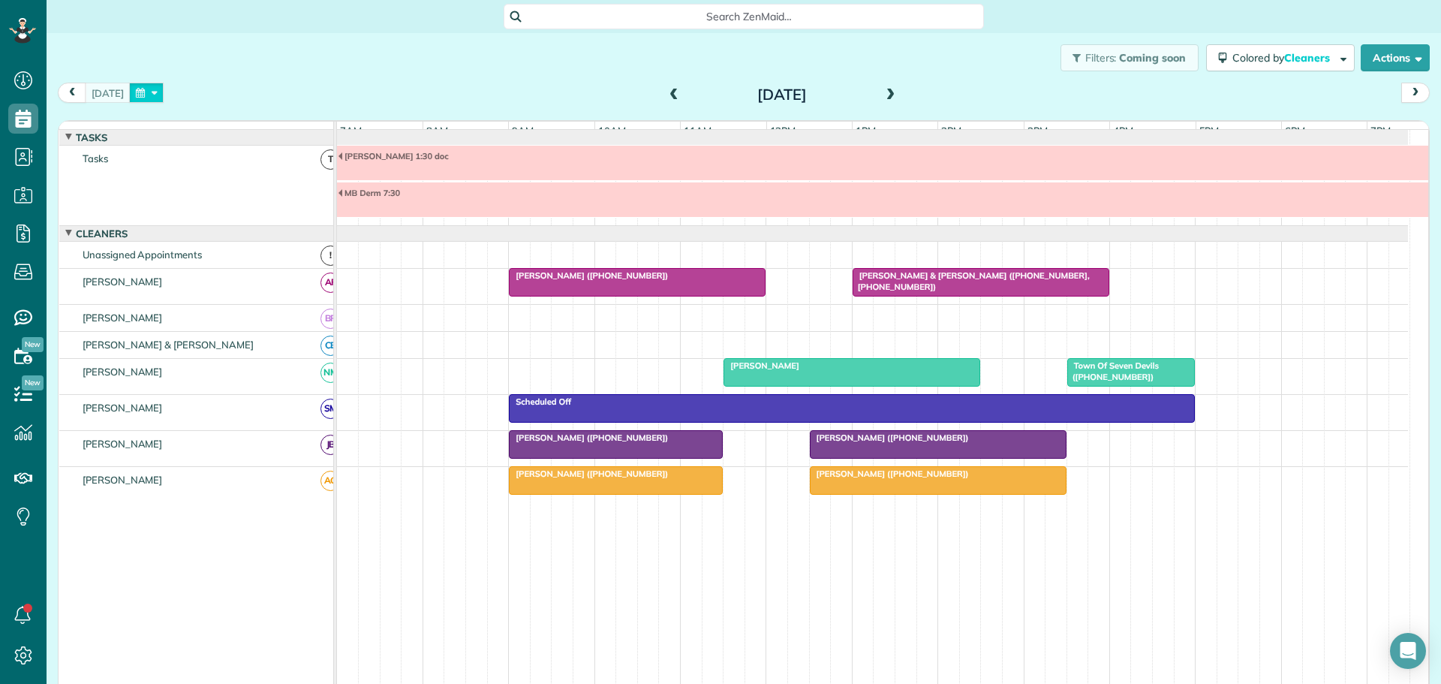
click at [149, 90] on button "button" at bounding box center [146, 93] width 35 height 20
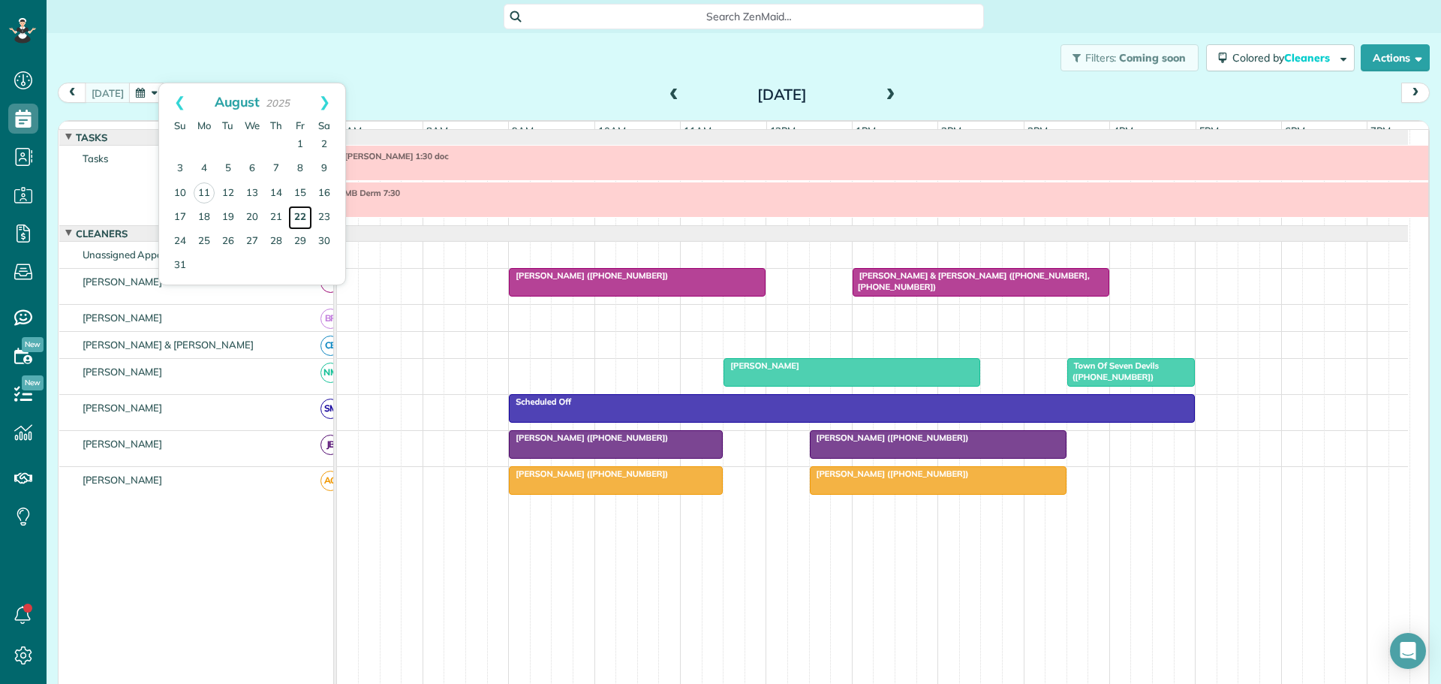
click at [305, 212] on link "22" at bounding box center [300, 218] width 24 height 24
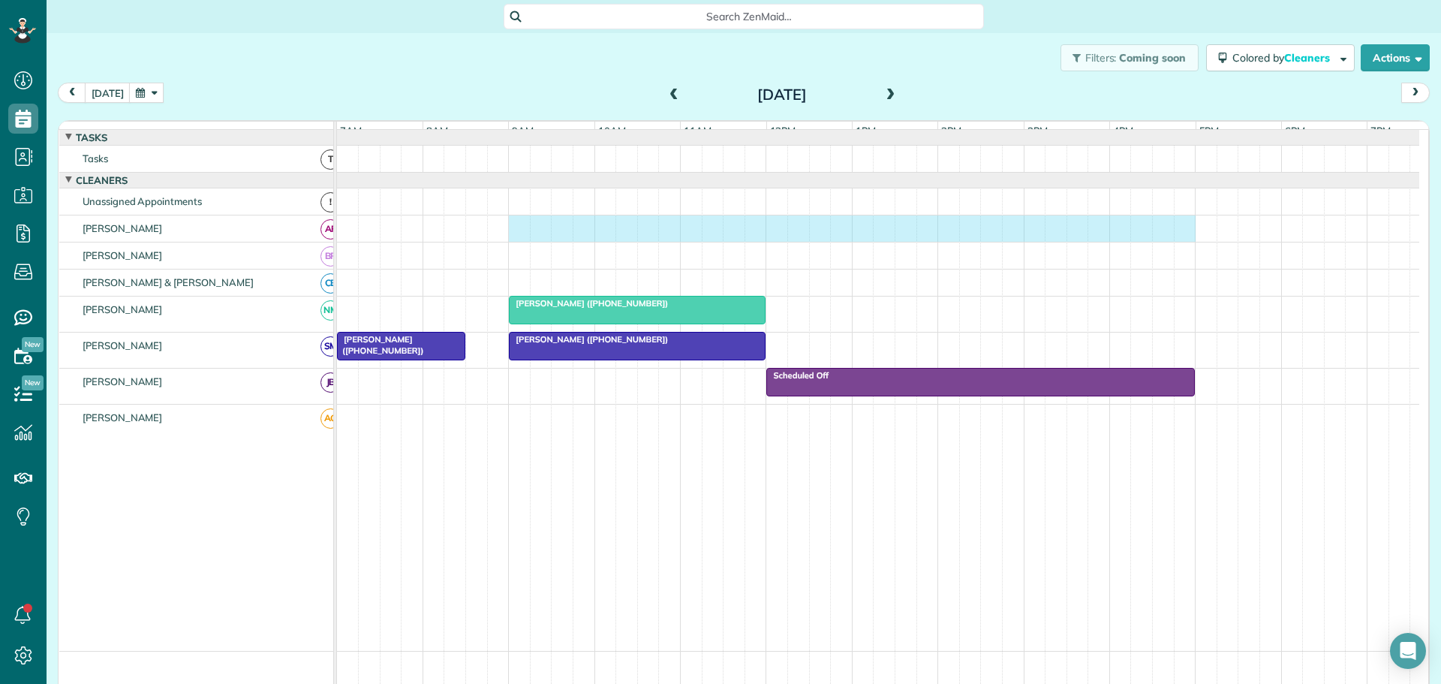
drag, startPoint x: 515, startPoint y: 239, endPoint x: 1181, endPoint y: 255, distance: 666.6
click at [1181, 255] on tbody "Torre Hinnant (+18287291939) Alison Neely (+19196070563) Patty Patella (+182871…" at bounding box center [878, 390] width 1082 height 521
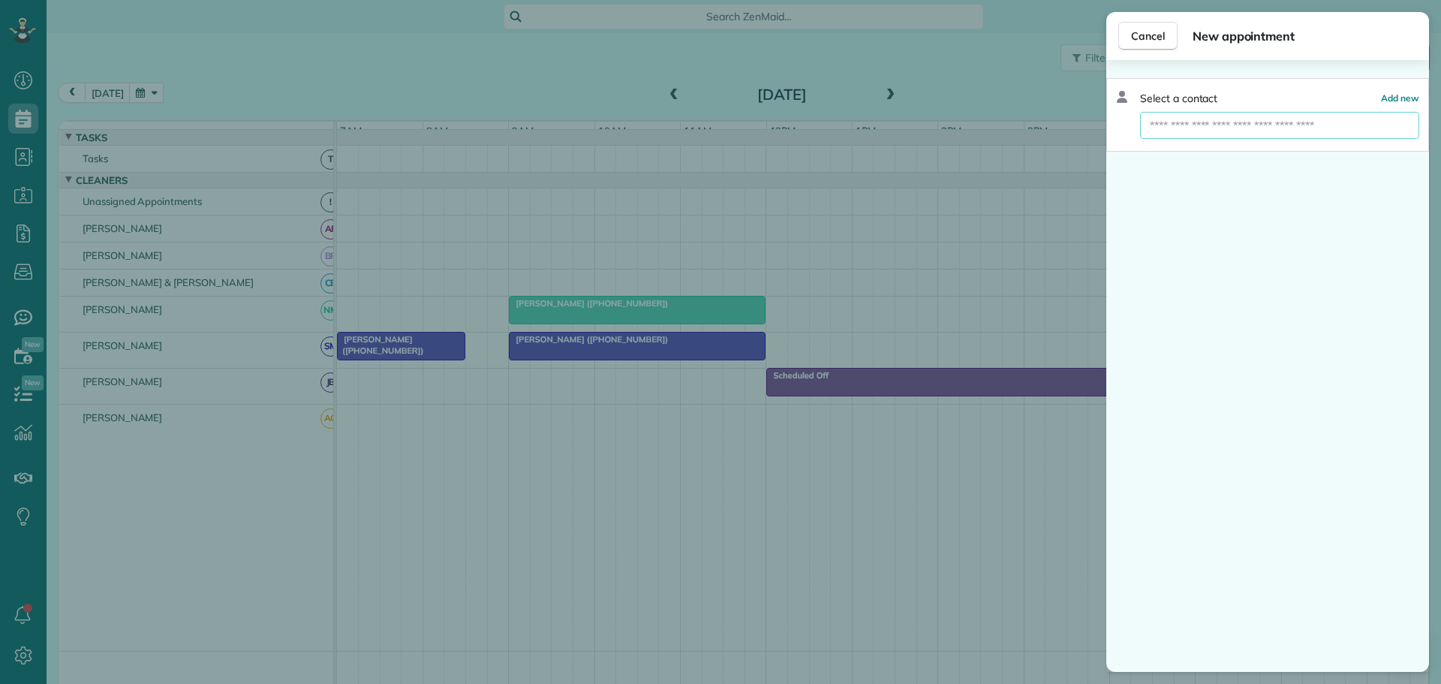
click at [1178, 131] on input "text" at bounding box center [1279, 125] width 279 height 27
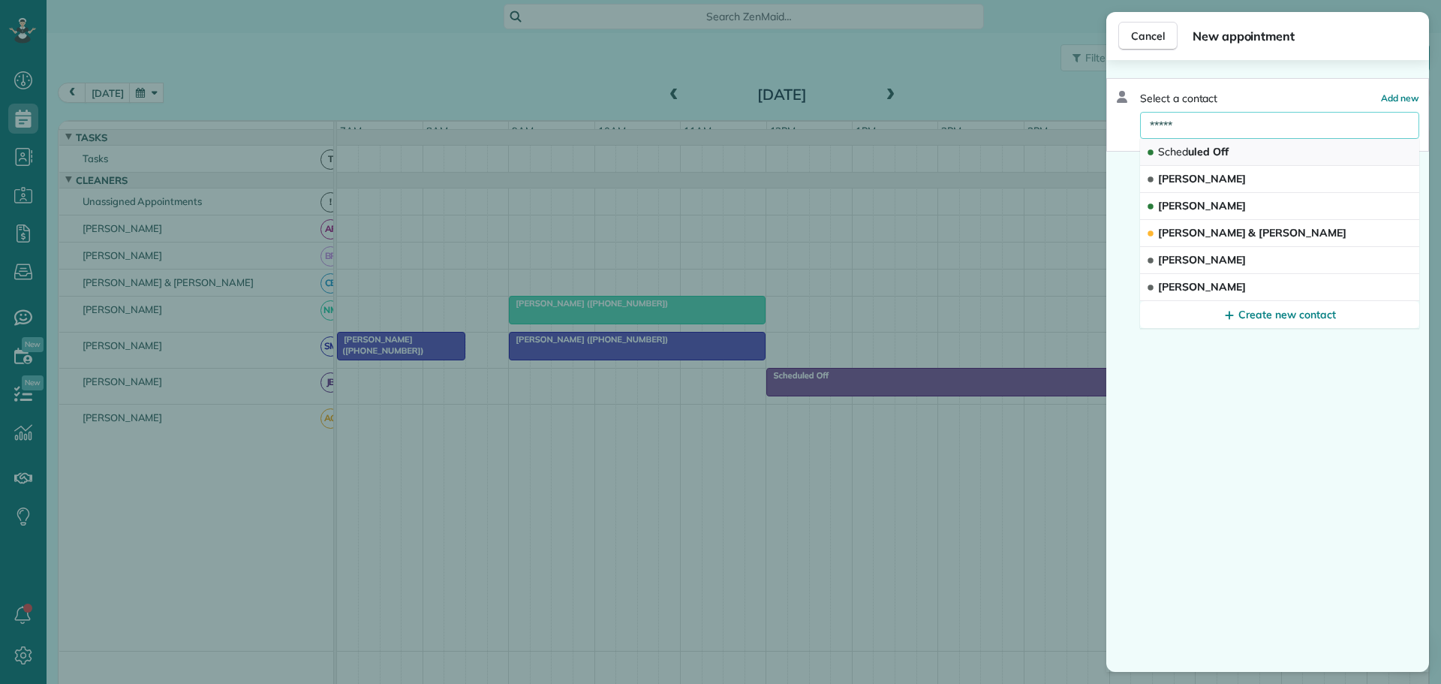
type input "*****"
click at [1185, 157] on span "Sched" at bounding box center [1173, 152] width 30 height 14
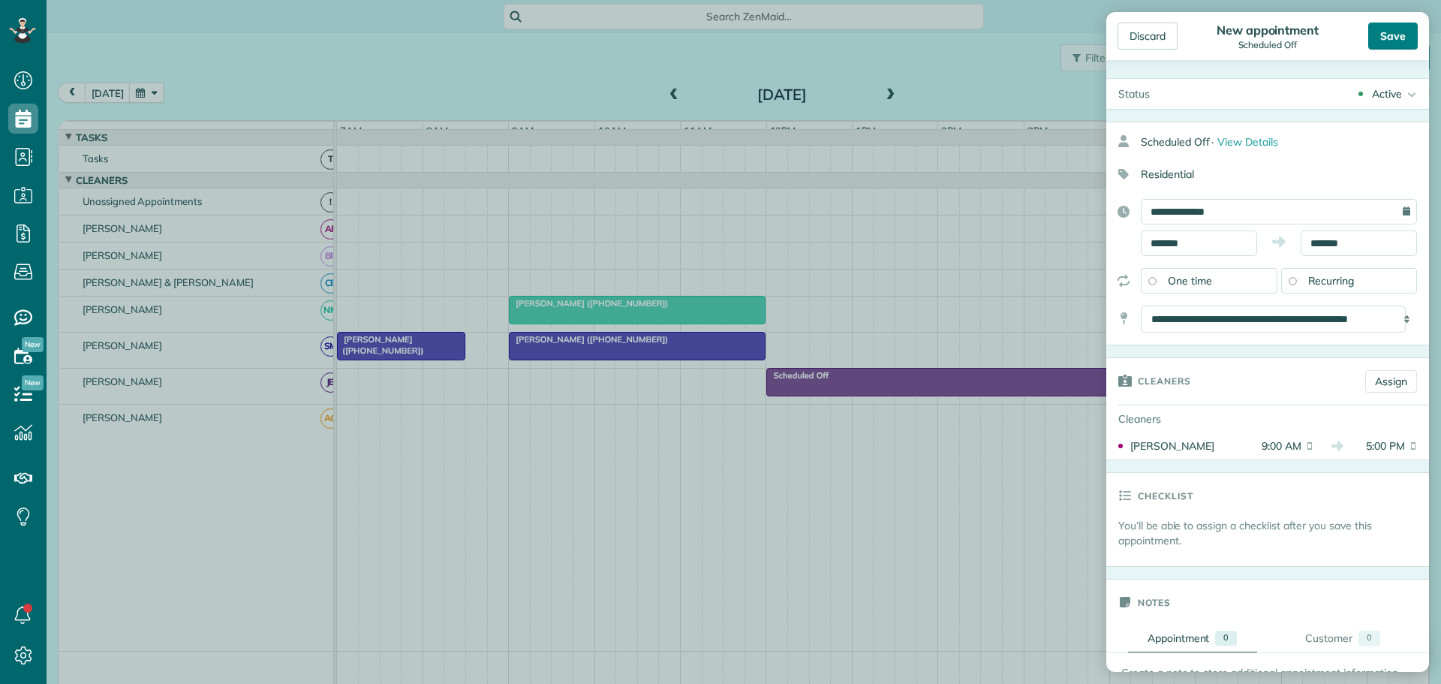
click at [1388, 35] on div "Save" at bounding box center [1393, 36] width 50 height 27
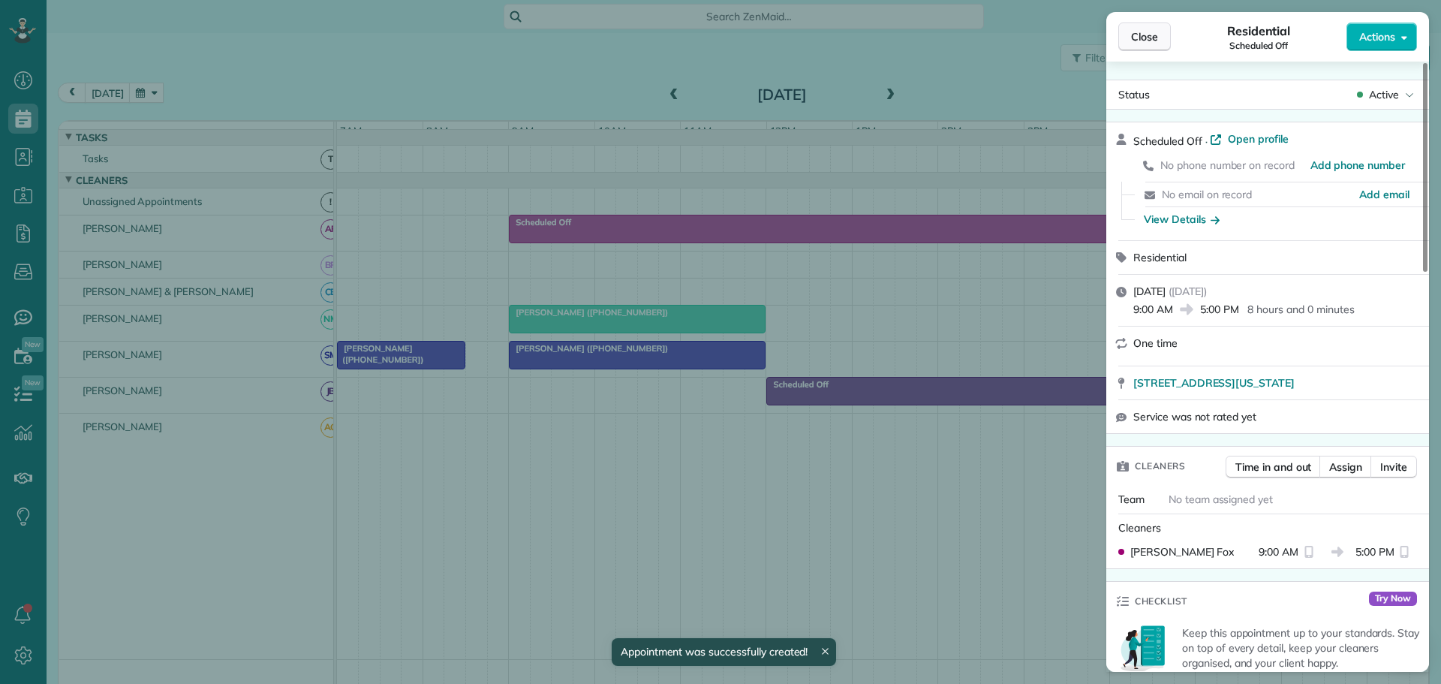
click at [1149, 38] on span "Close" at bounding box center [1144, 36] width 27 height 15
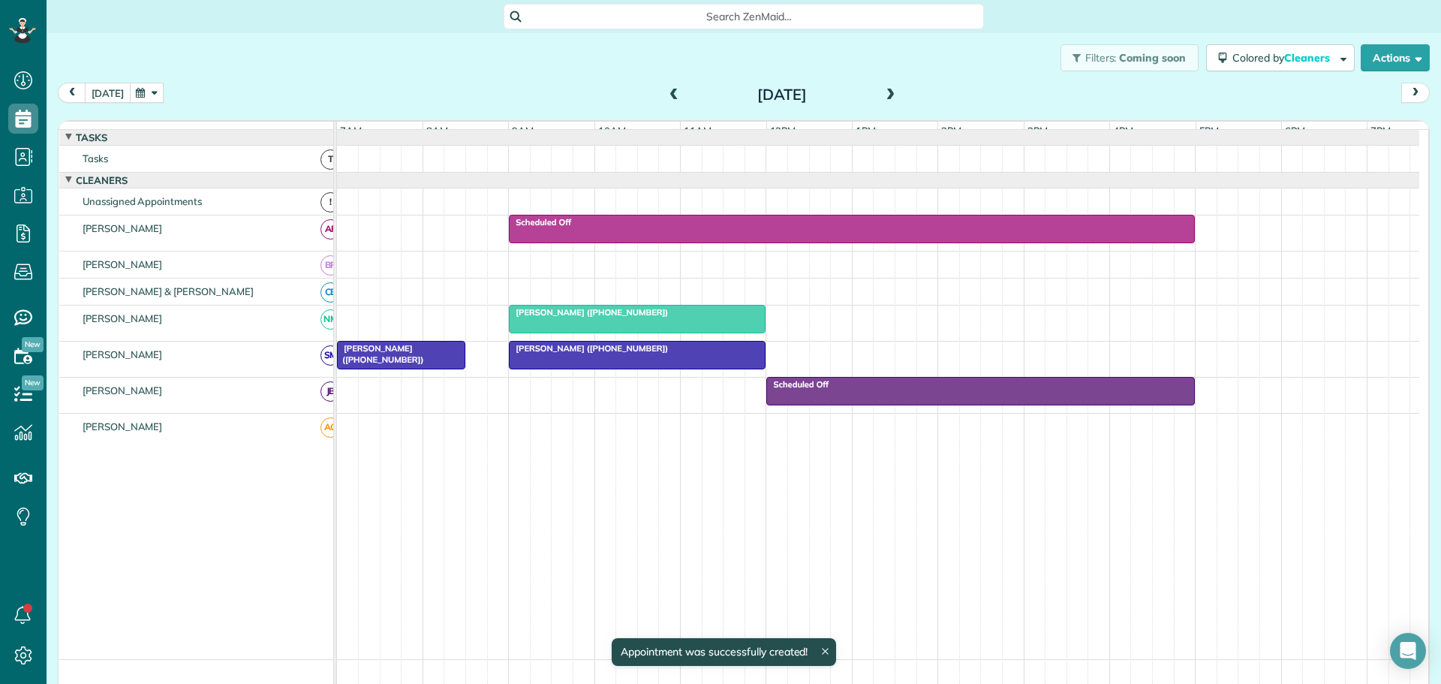
click at [109, 94] on button "today" at bounding box center [108, 93] width 46 height 20
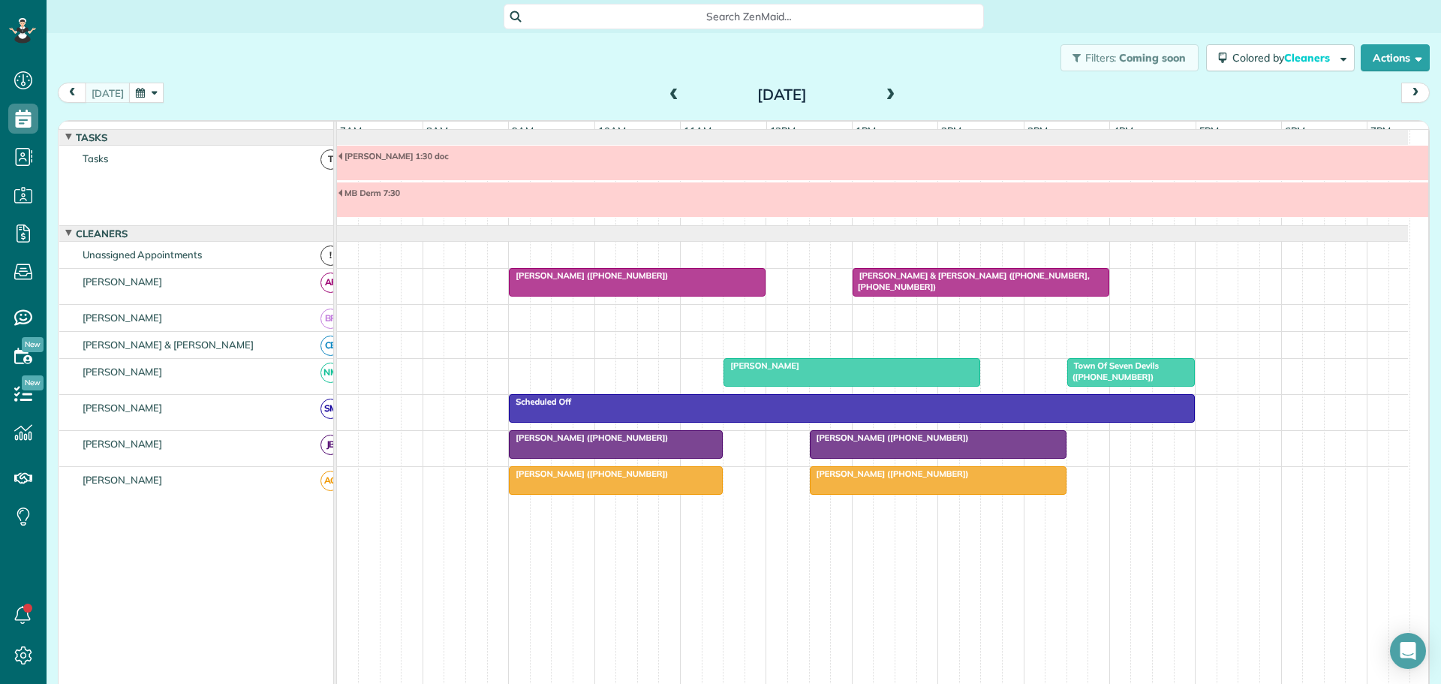
click at [149, 91] on button "button" at bounding box center [146, 93] width 35 height 20
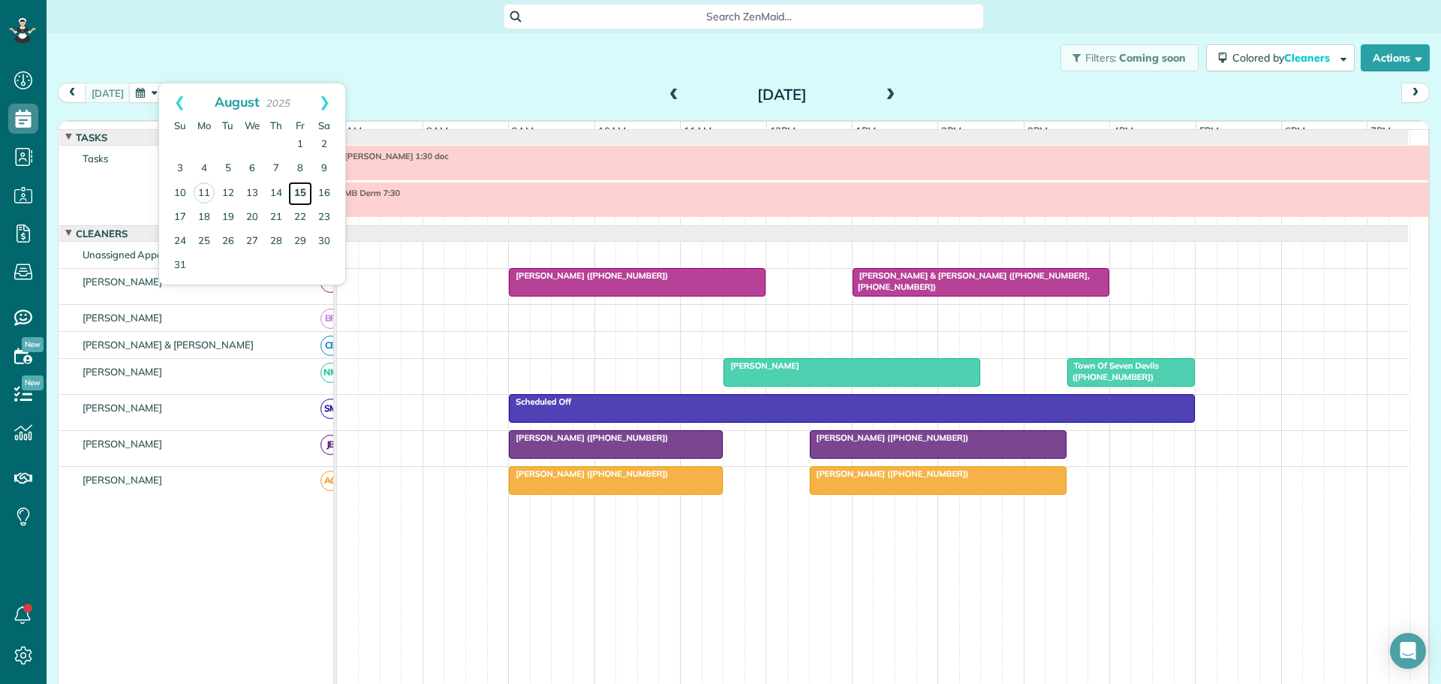
click at [299, 191] on link "15" at bounding box center [300, 194] width 24 height 24
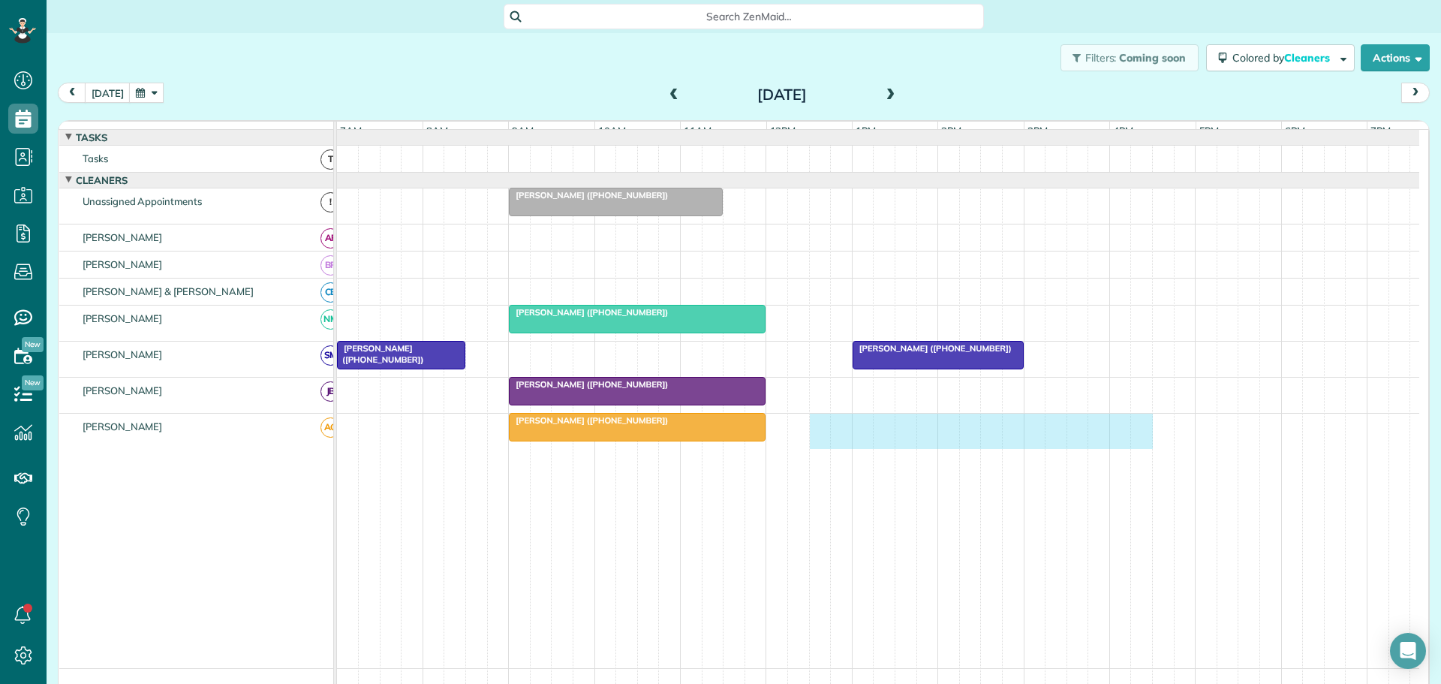
drag, startPoint x: 814, startPoint y: 436, endPoint x: 1139, endPoint y: 447, distance: 325.1
click at [1139, 447] on div "John James (+13523183242)" at bounding box center [878, 431] width 1082 height 35
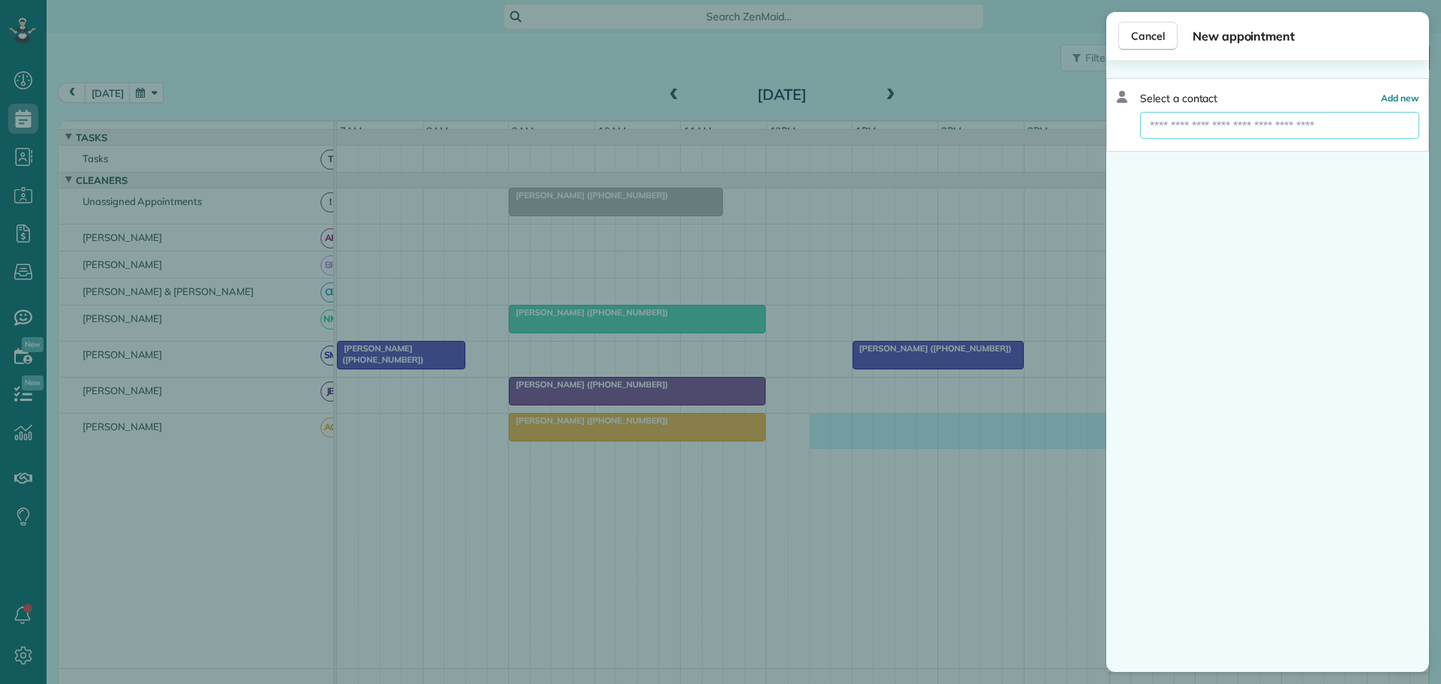
click at [1174, 125] on input "text" at bounding box center [1279, 125] width 279 height 27
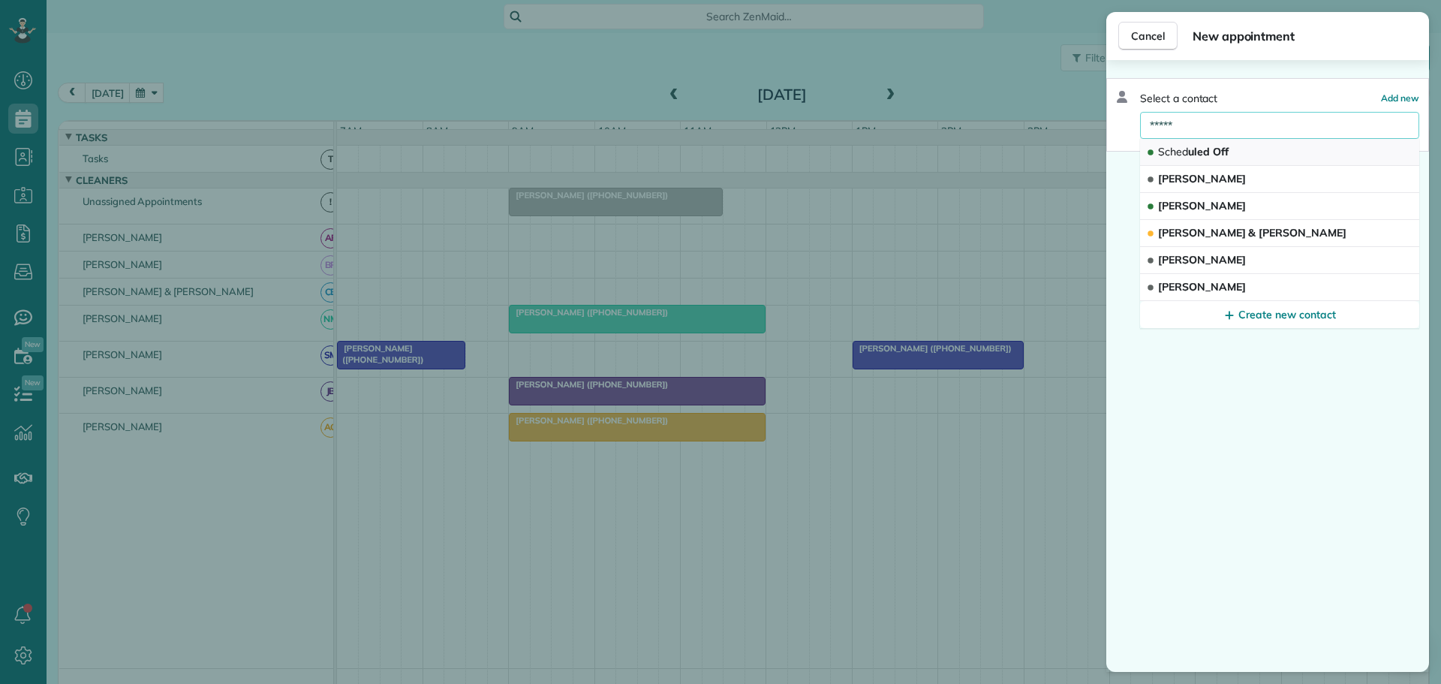
type input "*****"
click at [1183, 155] on span "Sched" at bounding box center [1173, 152] width 30 height 14
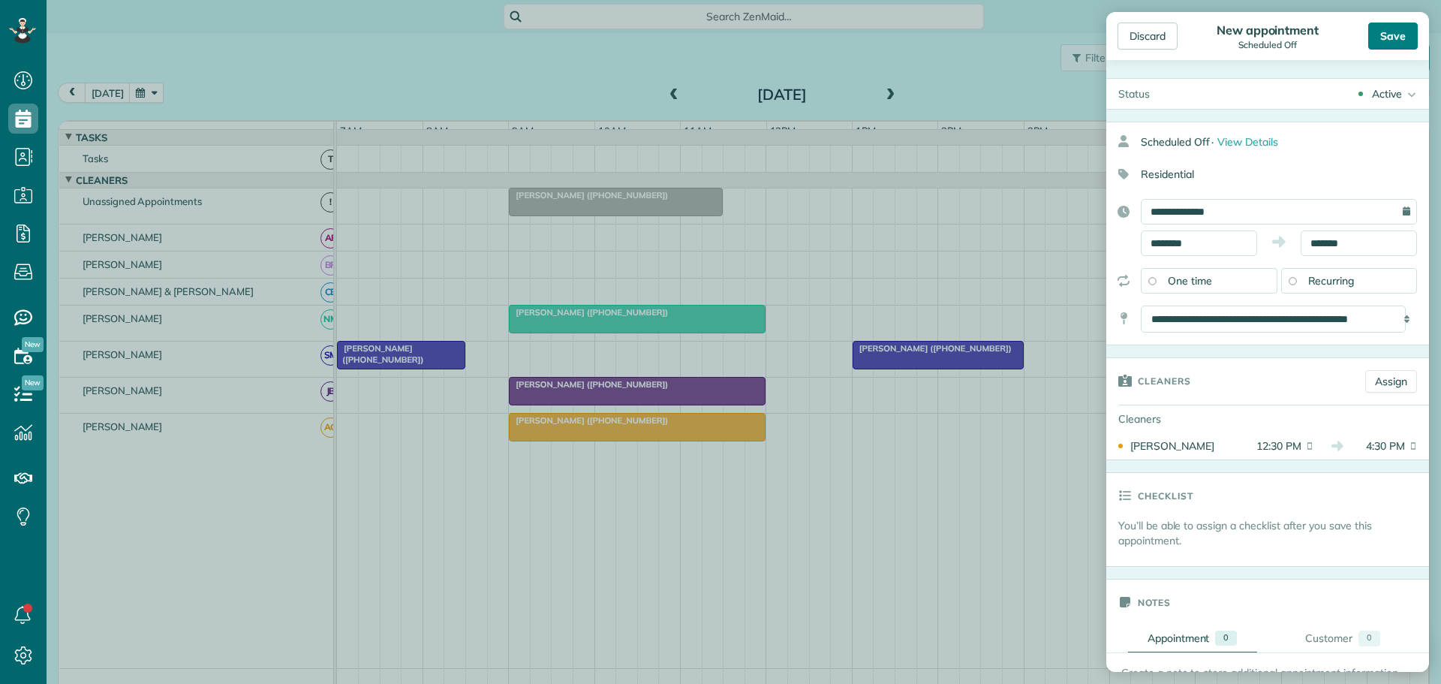
click at [1397, 41] on div "Save" at bounding box center [1393, 36] width 50 height 27
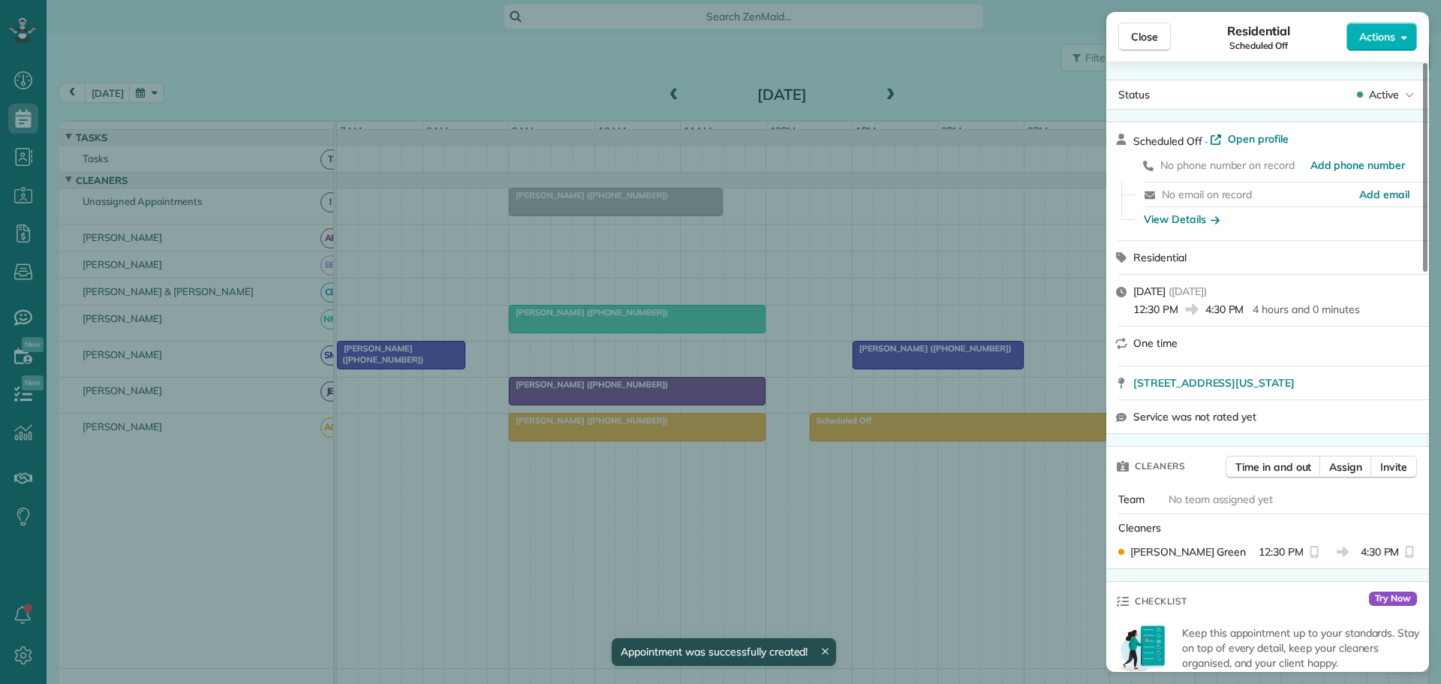
drag, startPoint x: 1151, startPoint y: 38, endPoint x: 1082, endPoint y: 49, distance: 69.8
click at [1150, 38] on span "Close" at bounding box center [1144, 36] width 27 height 15
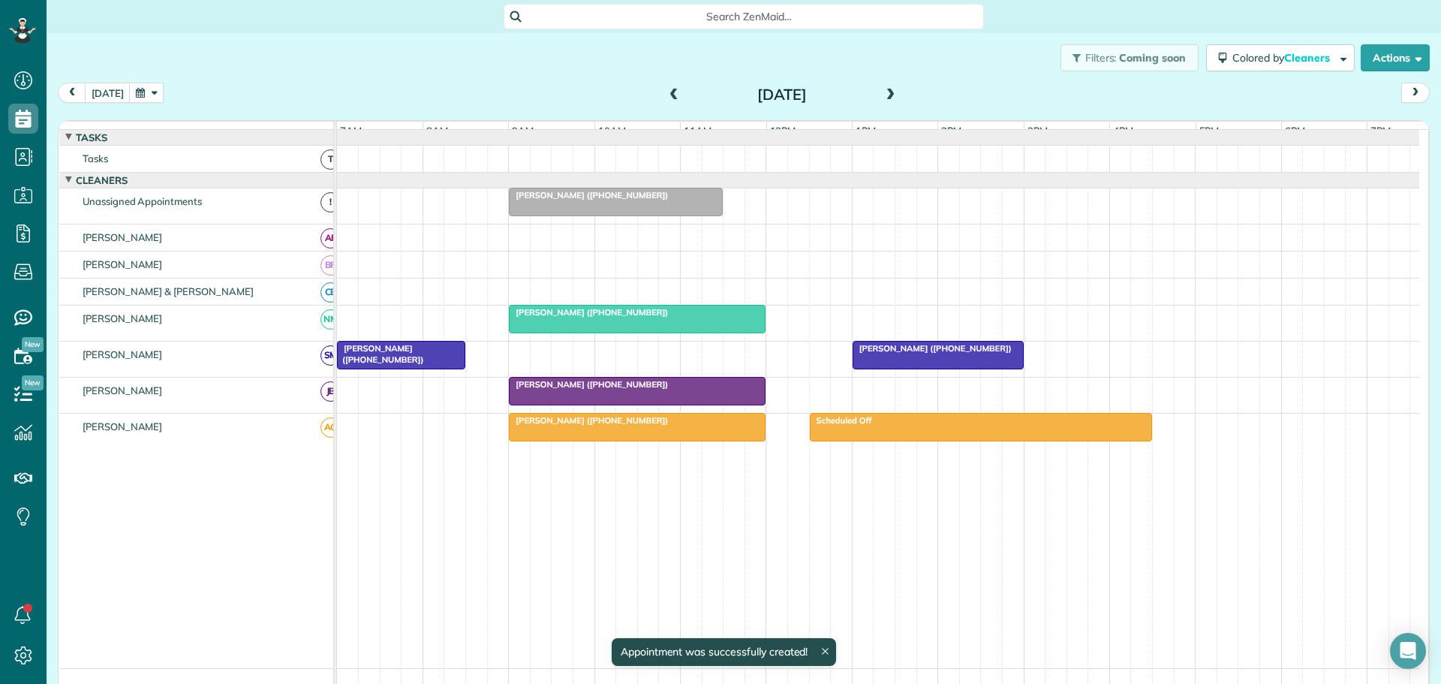
click at [480, 172] on div at bounding box center [878, 159] width 1082 height 26
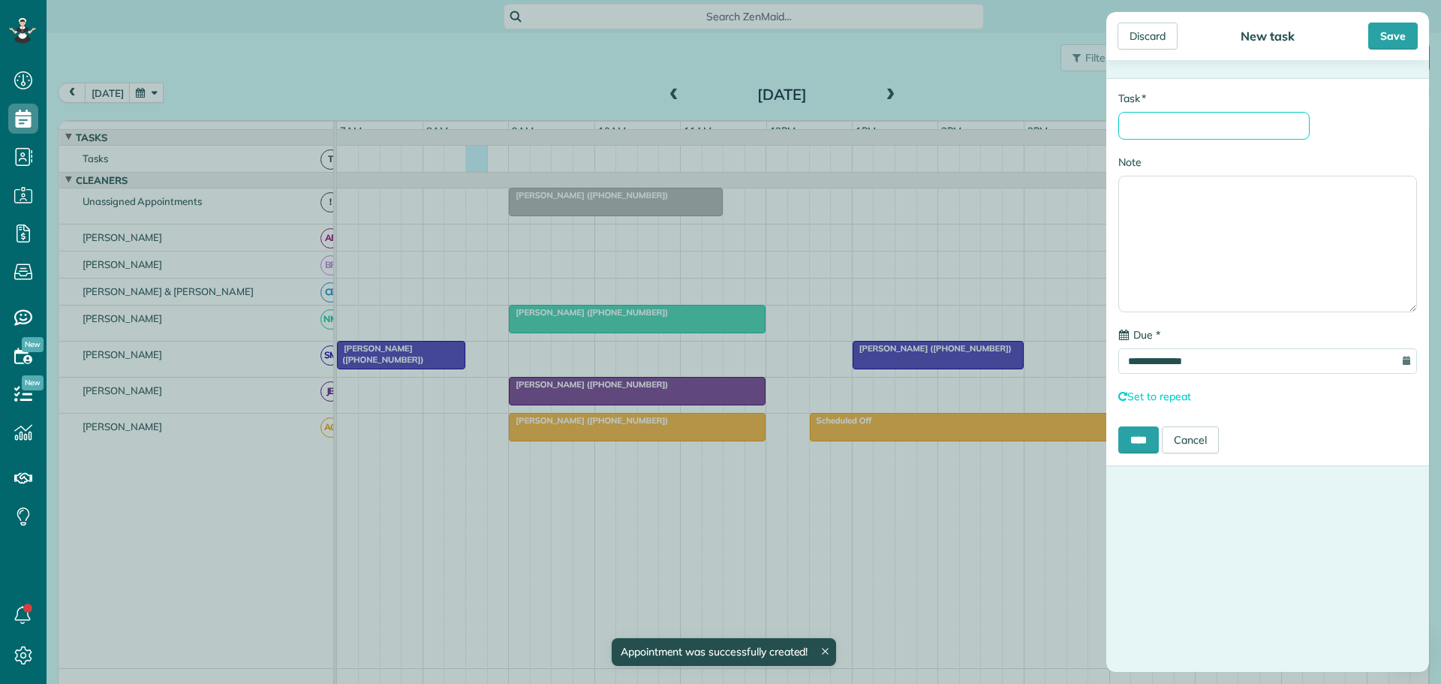
click at [1137, 125] on input "* Task" at bounding box center [1213, 126] width 191 height 28
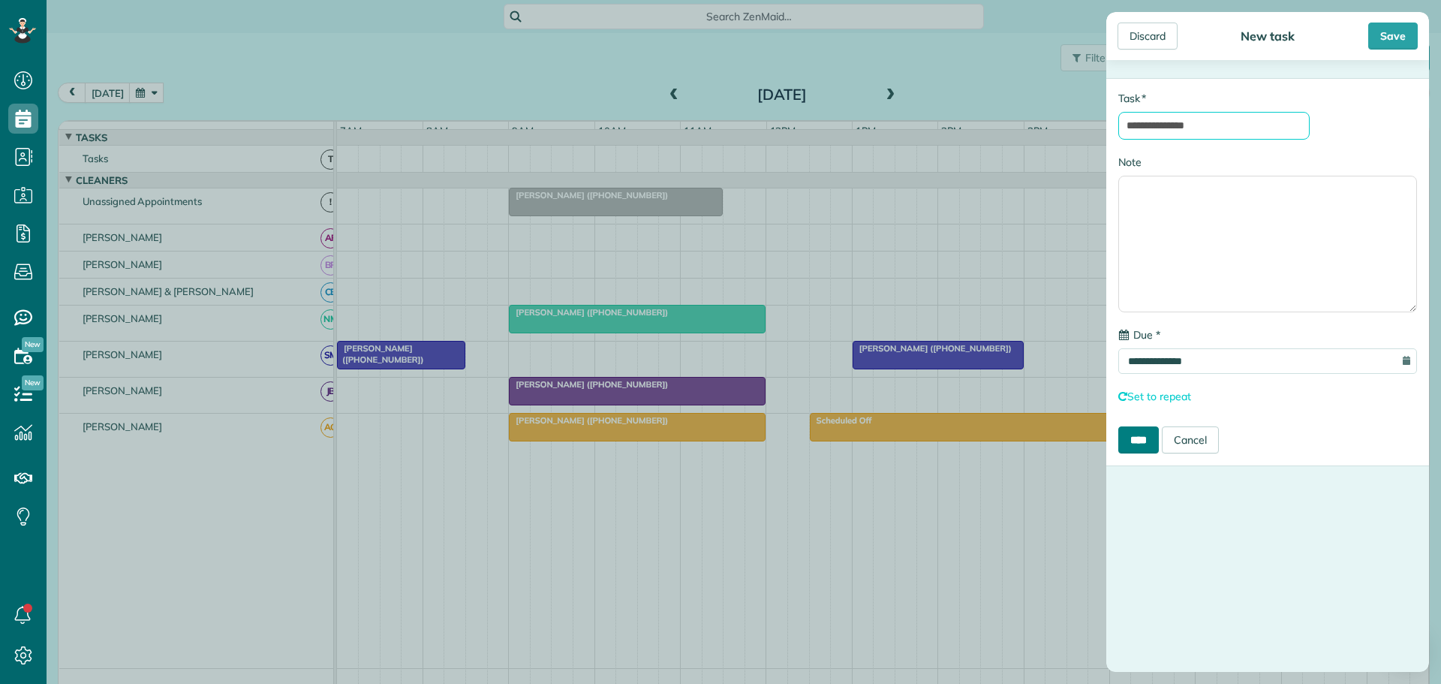
type input "**********"
click at [1138, 440] on input "****" at bounding box center [1138, 439] width 41 height 27
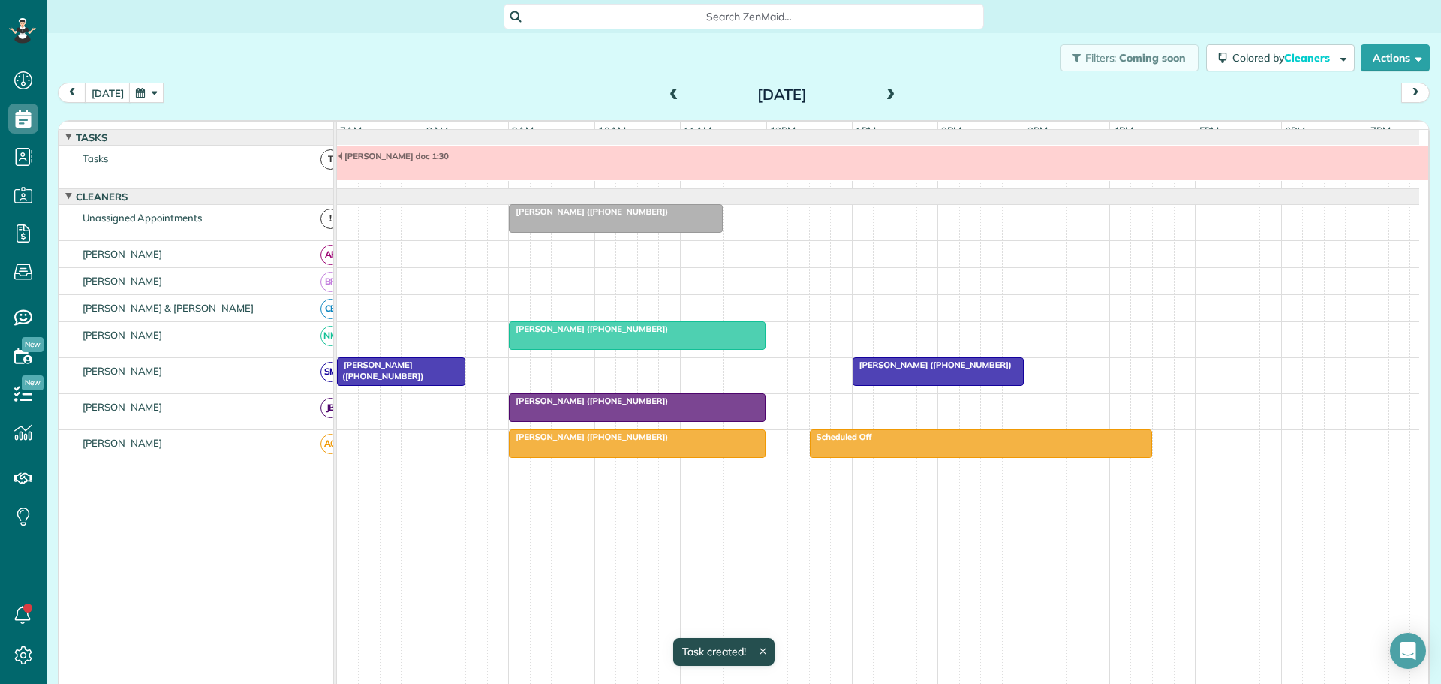
scroll to position [11, 0]
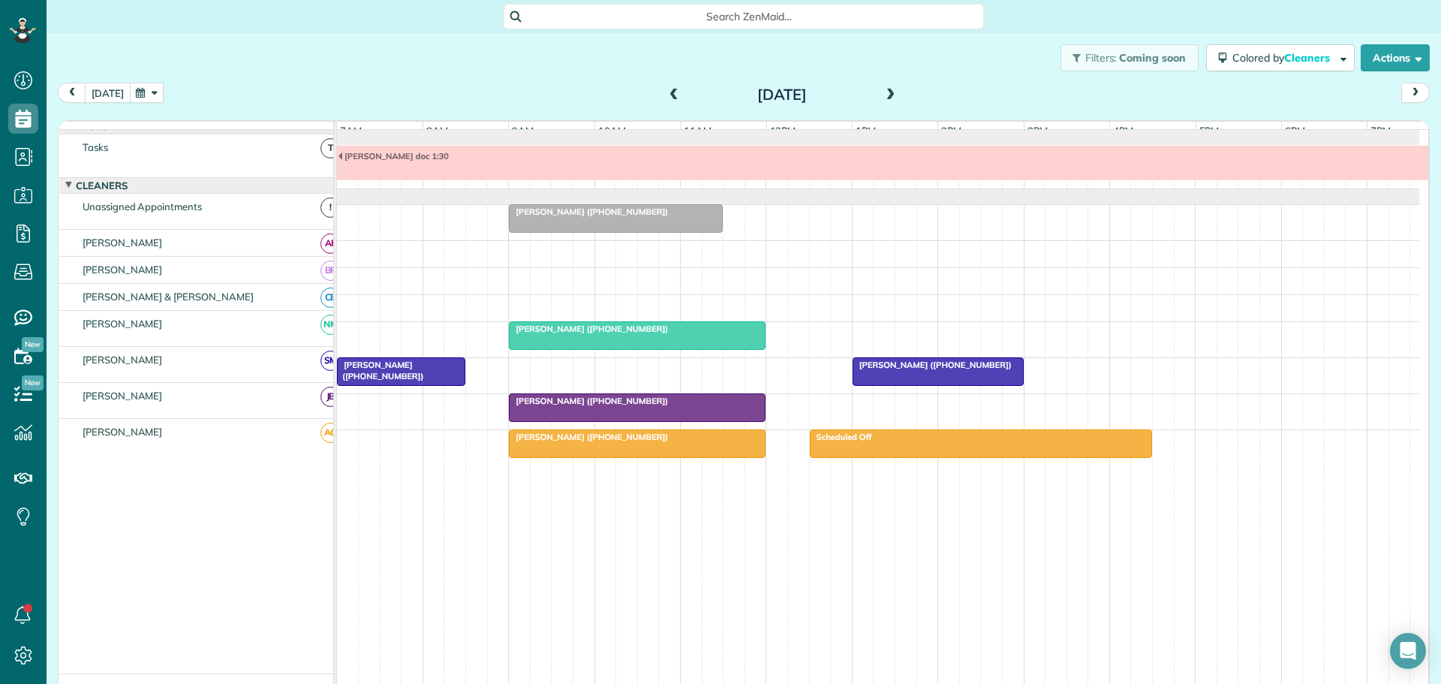
click at [110, 91] on button "today" at bounding box center [108, 93] width 46 height 20
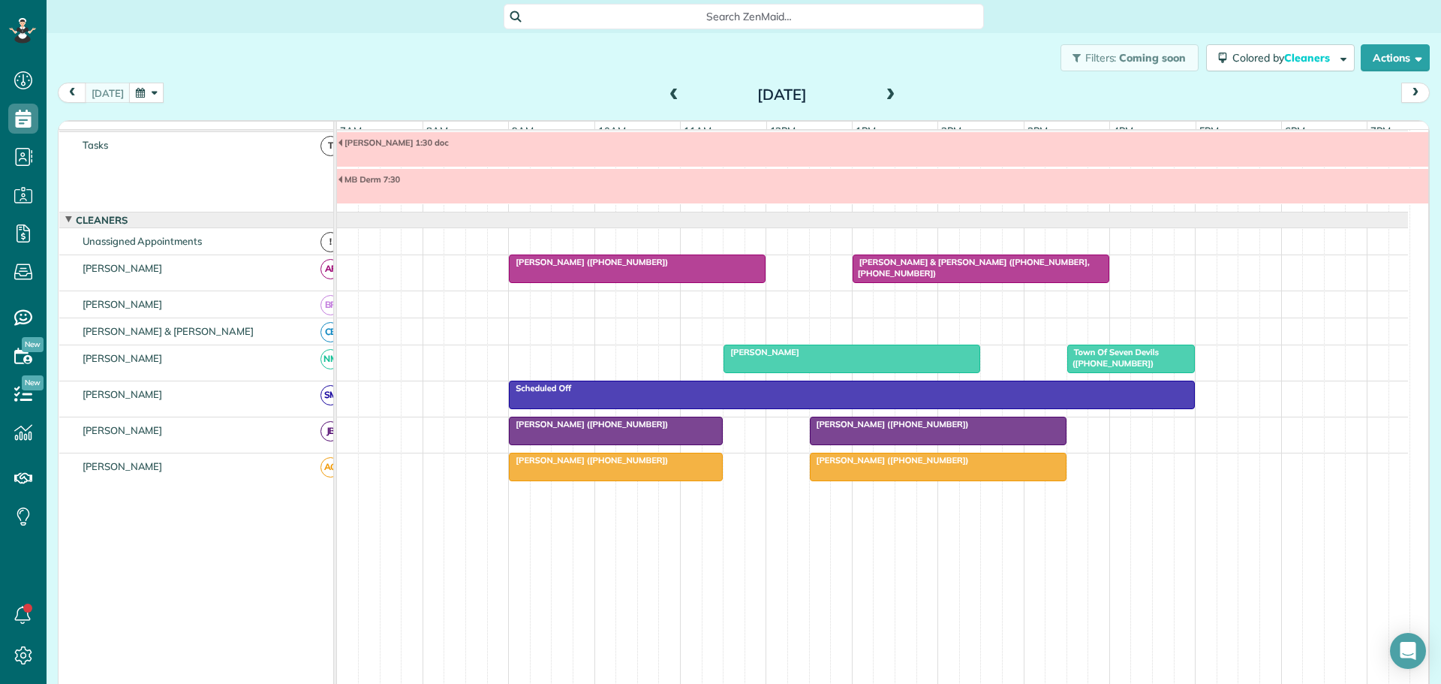
scroll to position [0, 0]
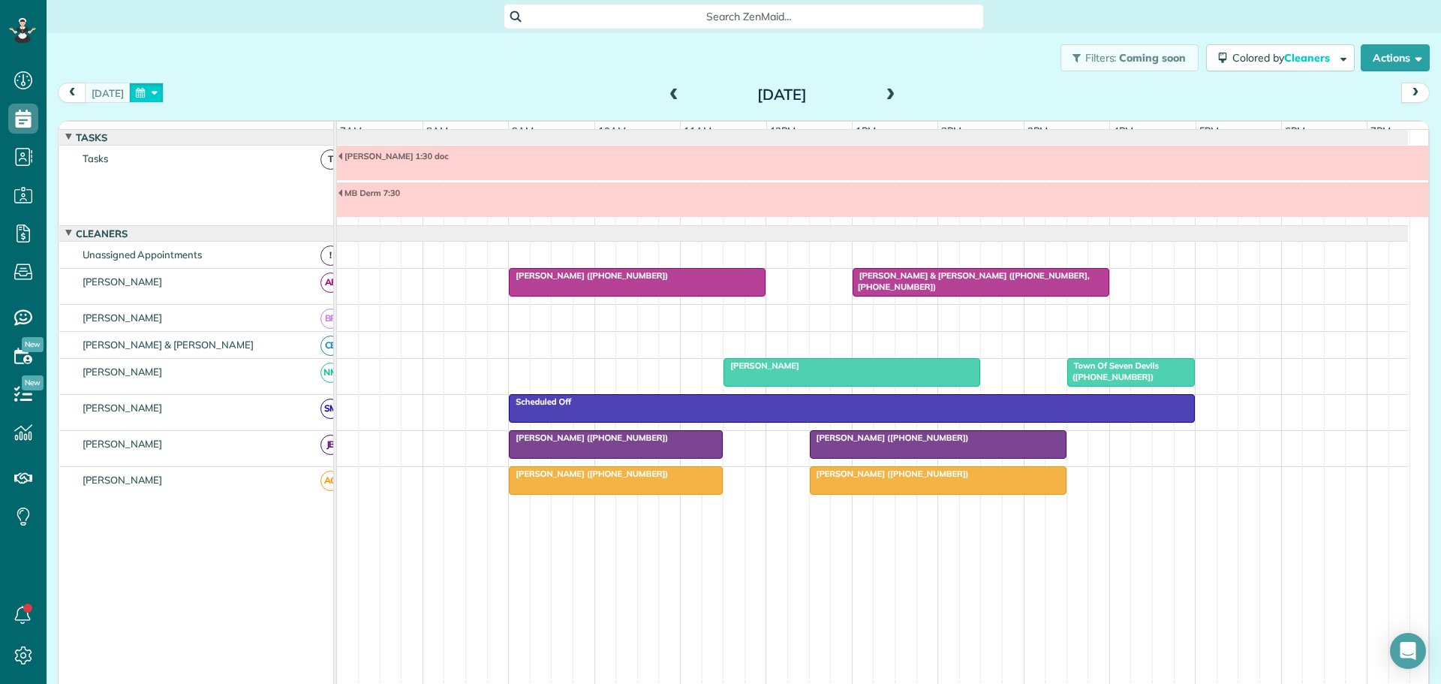
click at [152, 90] on button "button" at bounding box center [146, 93] width 35 height 20
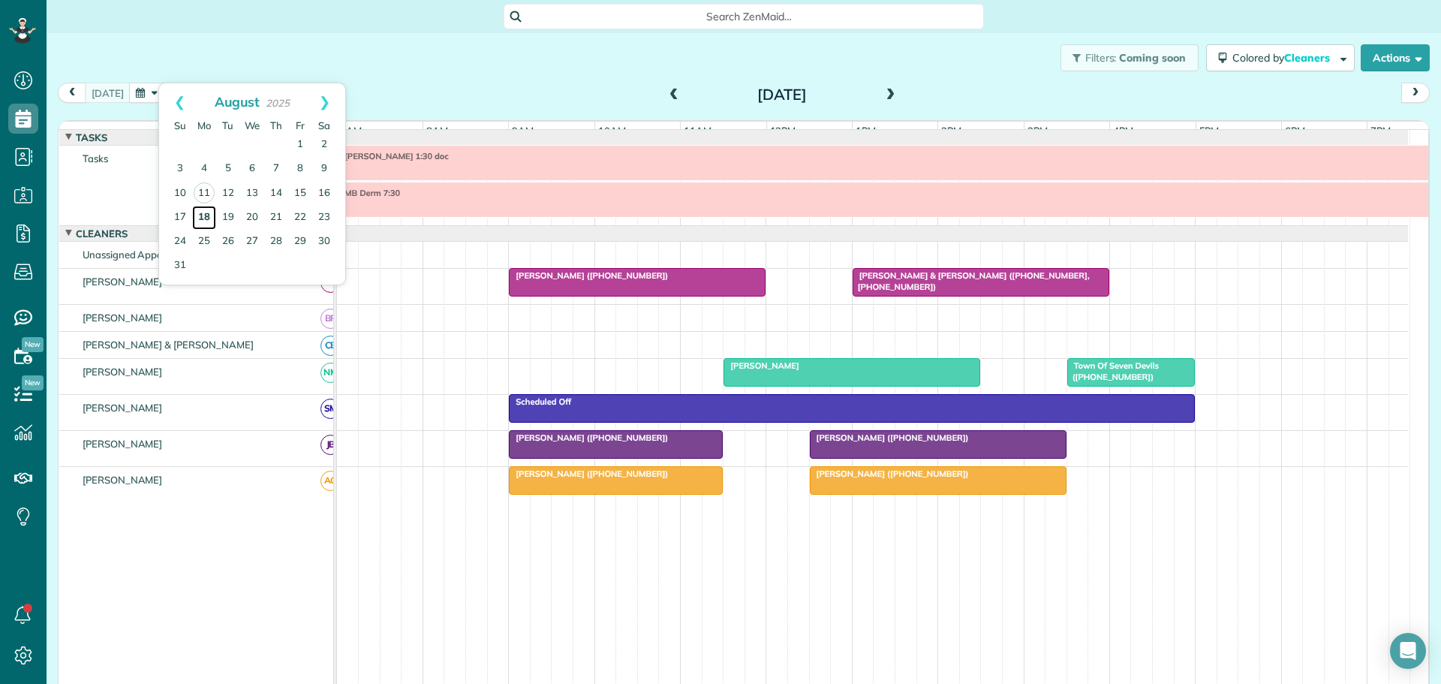
click at [207, 215] on link "18" at bounding box center [204, 218] width 24 height 24
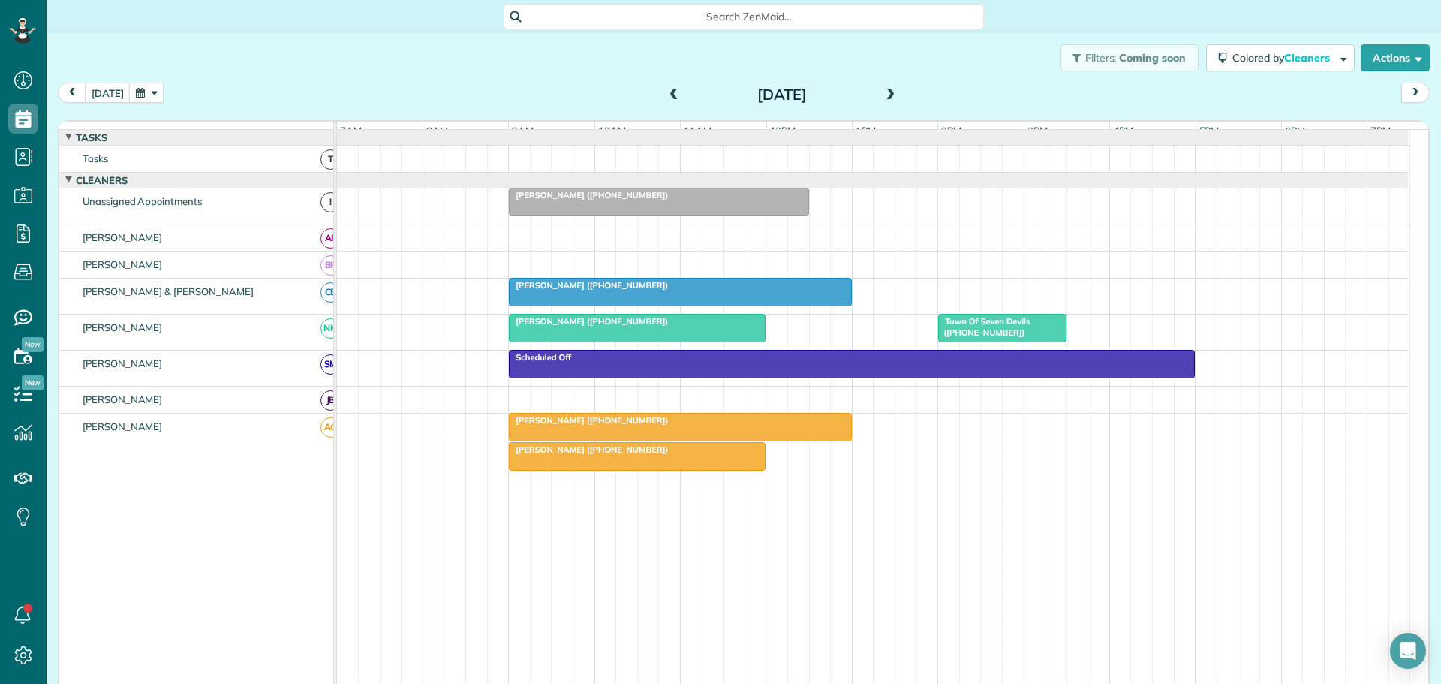
click at [889, 93] on span at bounding box center [891, 96] width 17 height 14
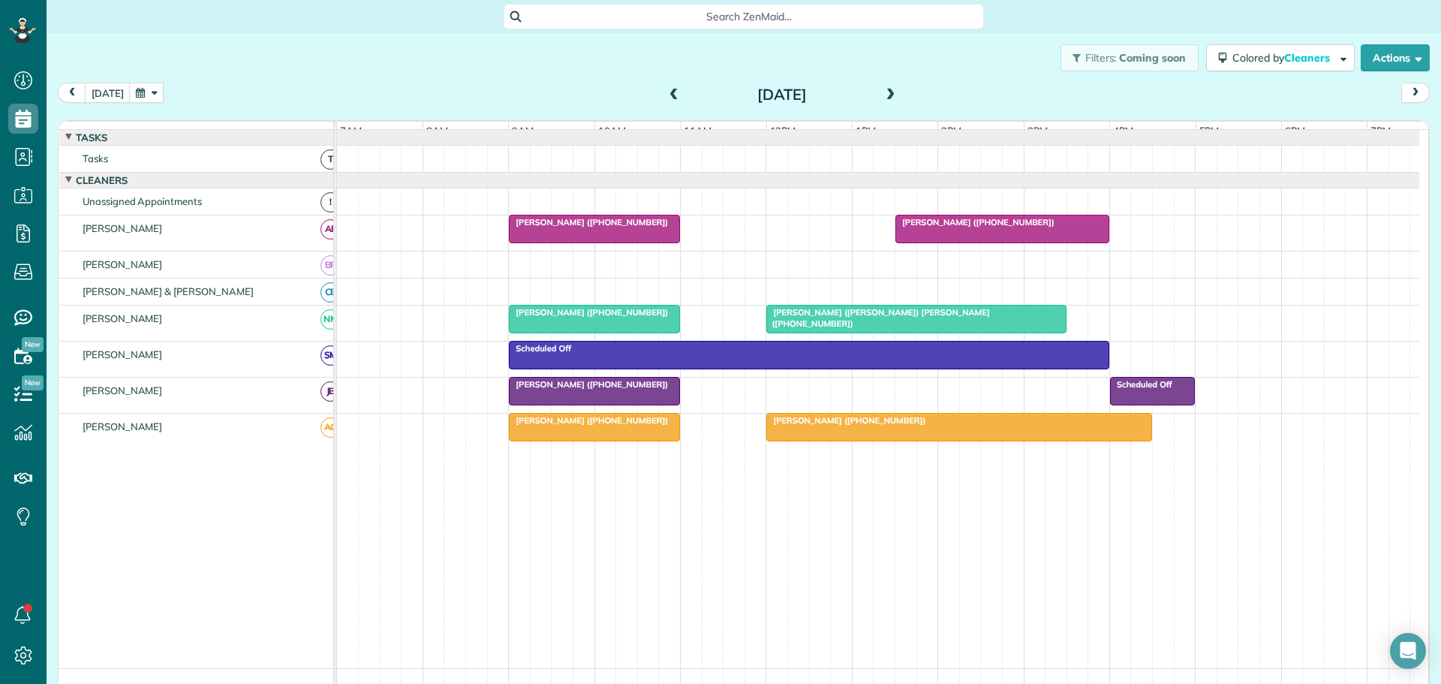
click at [889, 93] on span at bounding box center [891, 96] width 17 height 14
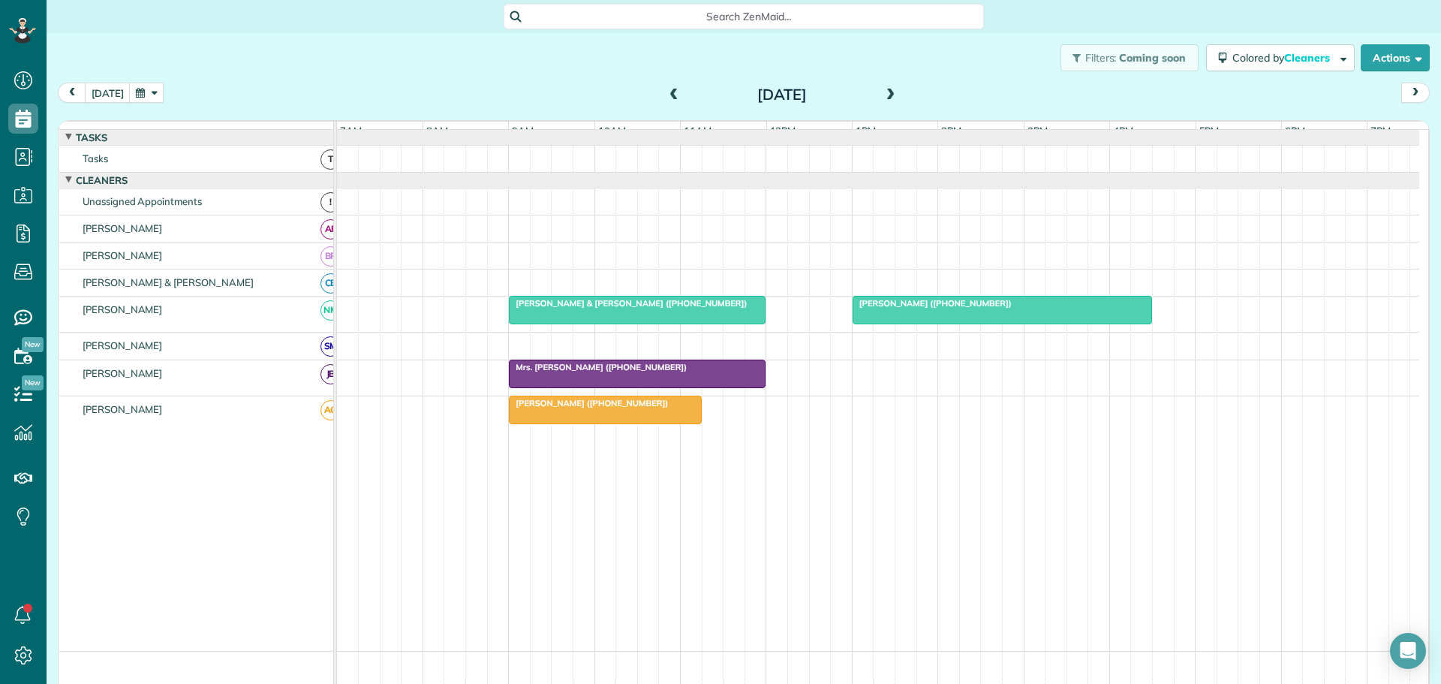
click at [889, 93] on span at bounding box center [891, 96] width 17 height 14
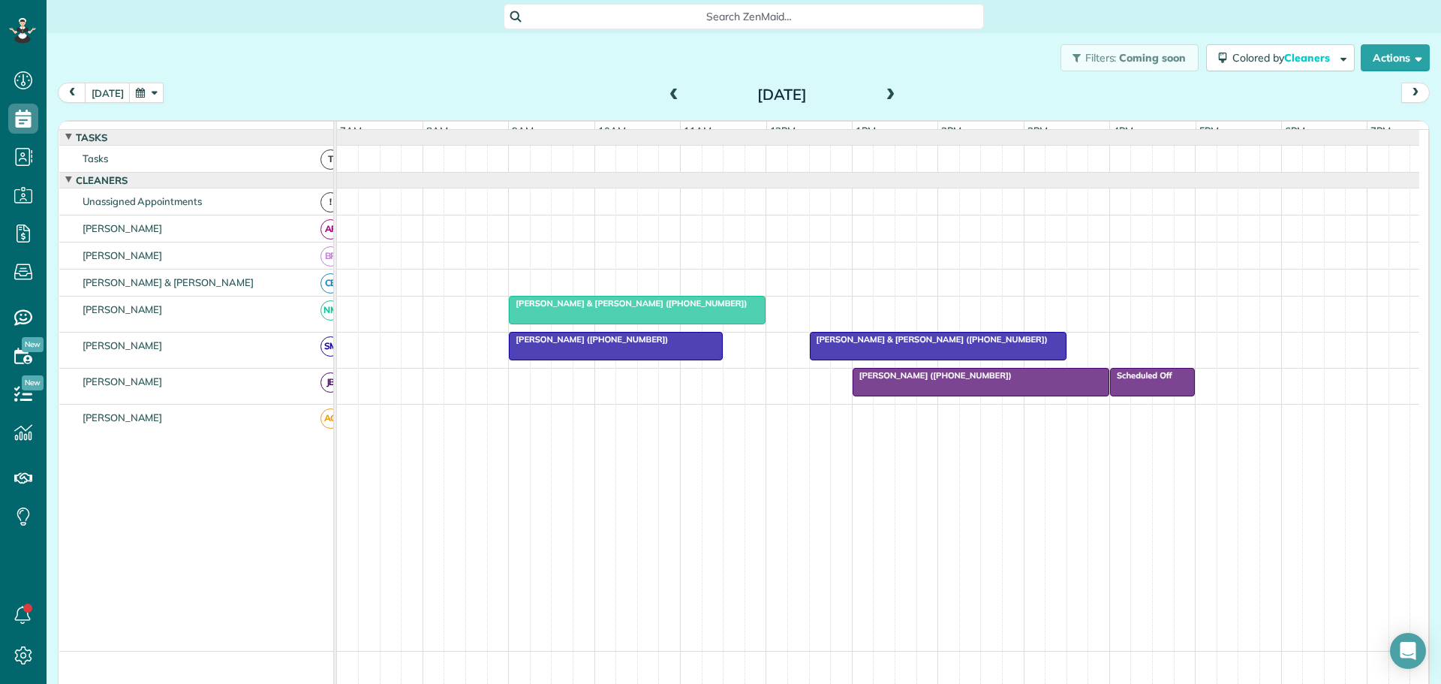
click at [667, 92] on span at bounding box center [674, 96] width 17 height 14
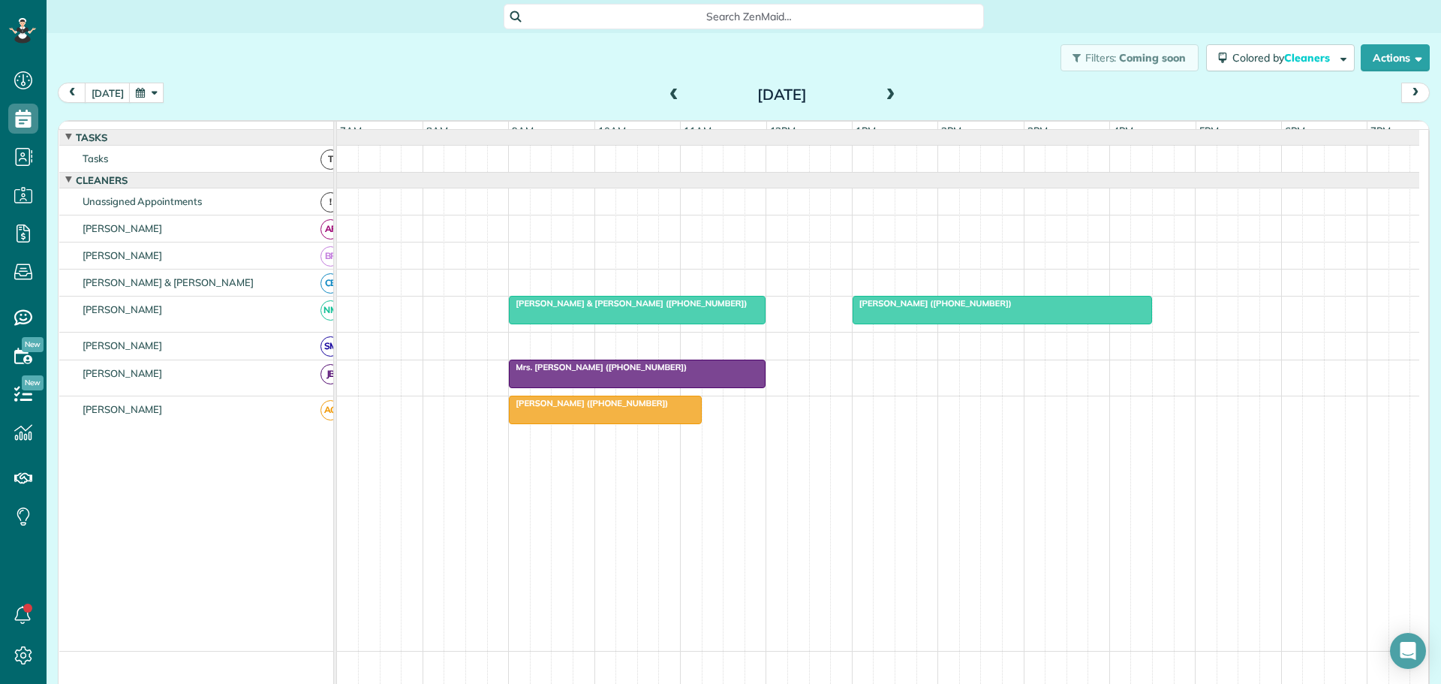
click at [667, 92] on span at bounding box center [674, 96] width 17 height 14
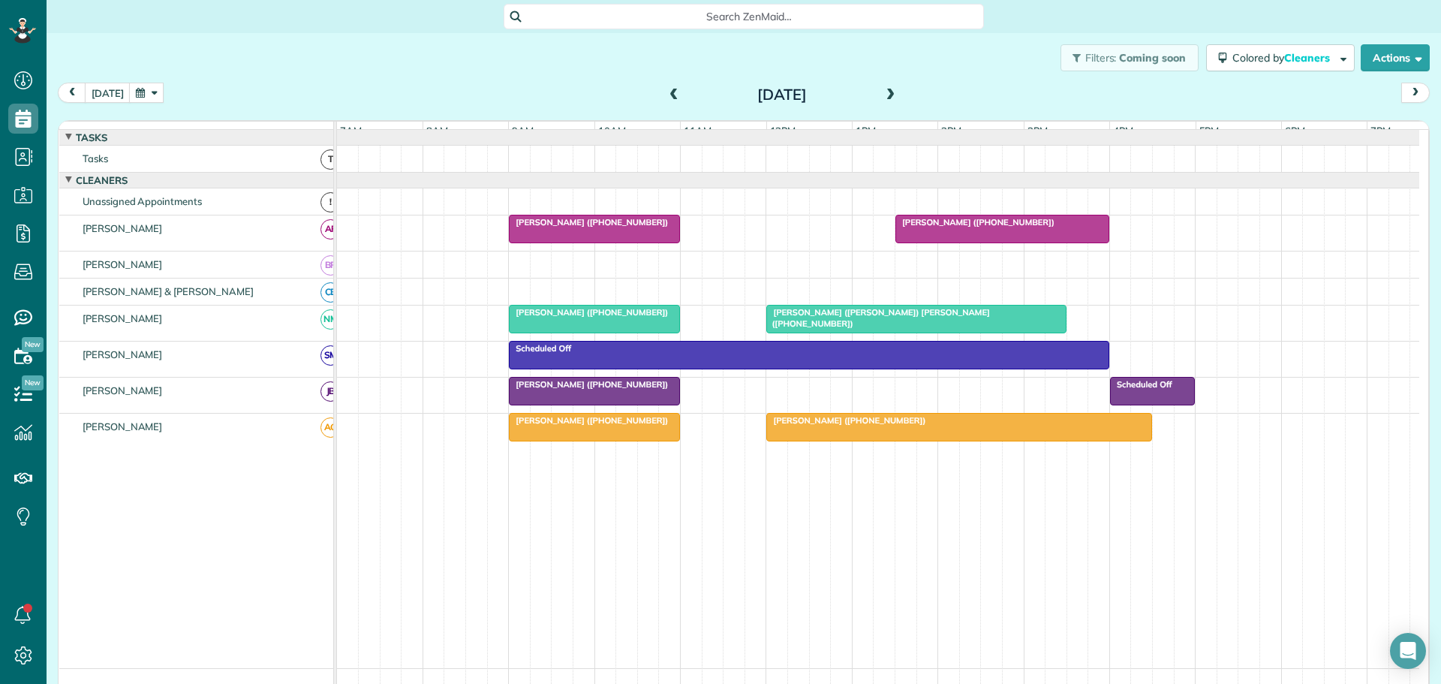
click at [667, 92] on span at bounding box center [674, 96] width 17 height 14
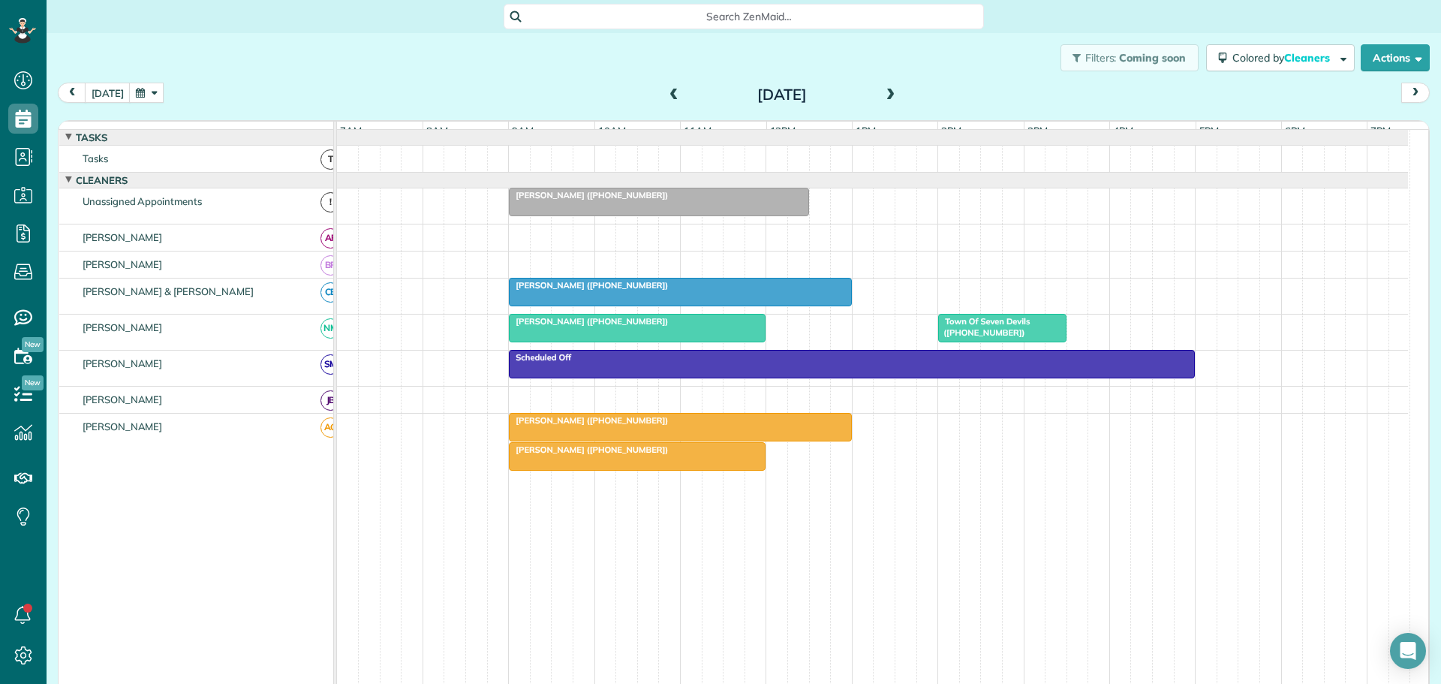
click at [886, 92] on span at bounding box center [891, 96] width 17 height 14
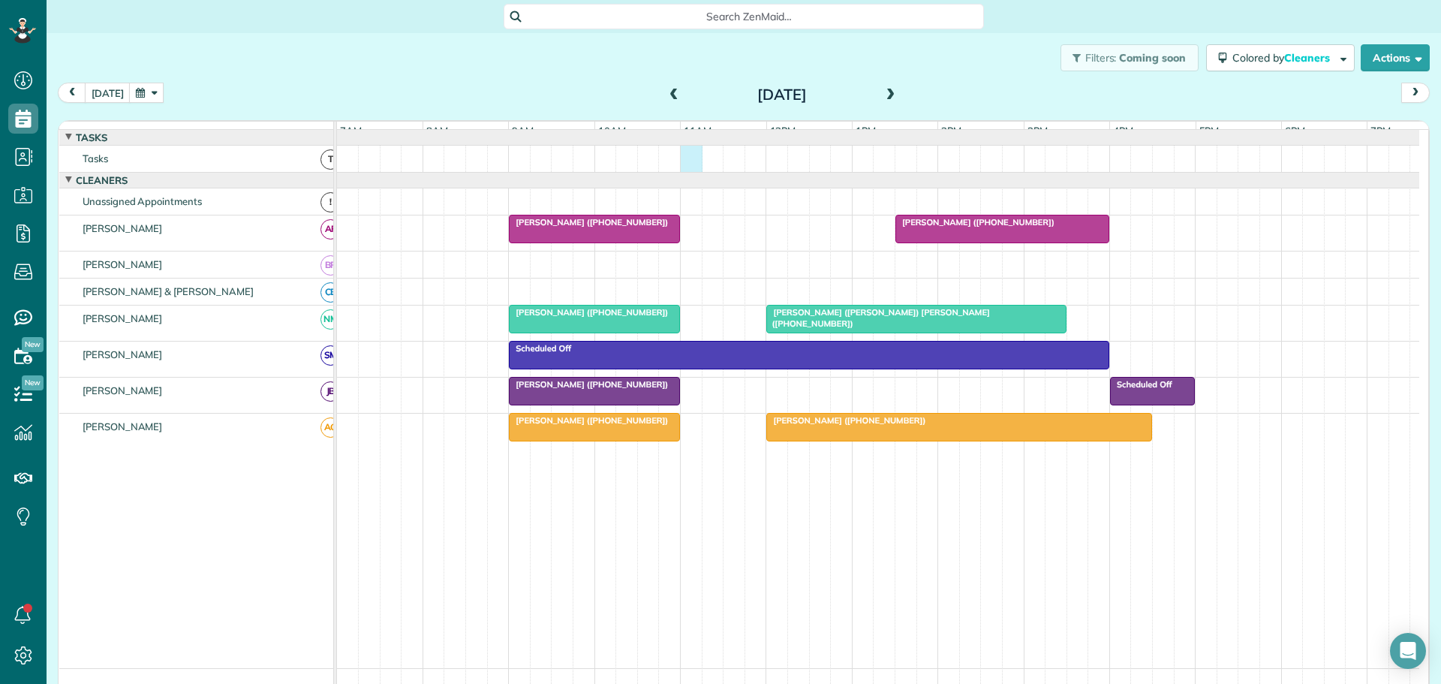
click at [690, 167] on div at bounding box center [878, 159] width 1082 height 26
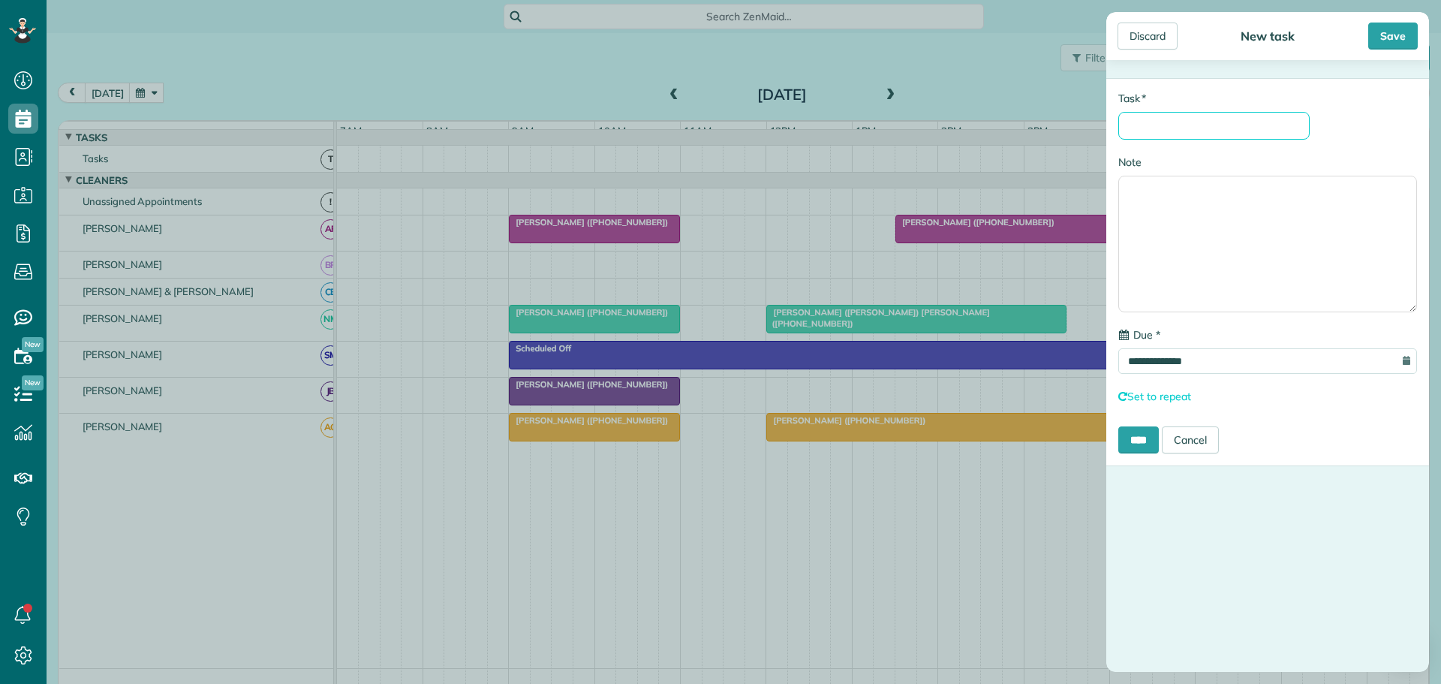
click at [1137, 128] on input "* Task" at bounding box center [1213, 126] width 191 height 28
type input "********"
drag, startPoint x: 1141, startPoint y: 440, endPoint x: 370, endPoint y: 20, distance: 877.9
click at [1140, 439] on input "****" at bounding box center [1138, 439] width 41 height 27
